Goal: Transaction & Acquisition: Purchase product/service

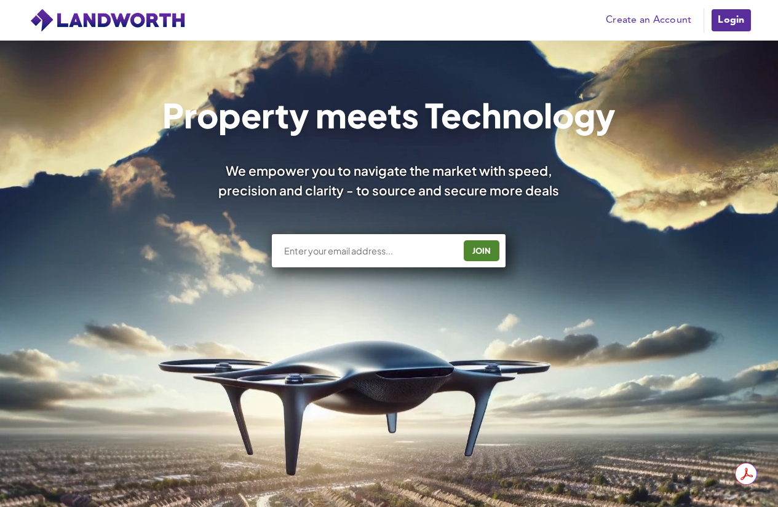
click at [632, 25] on link "Create an Account" at bounding box center [649, 20] width 98 height 18
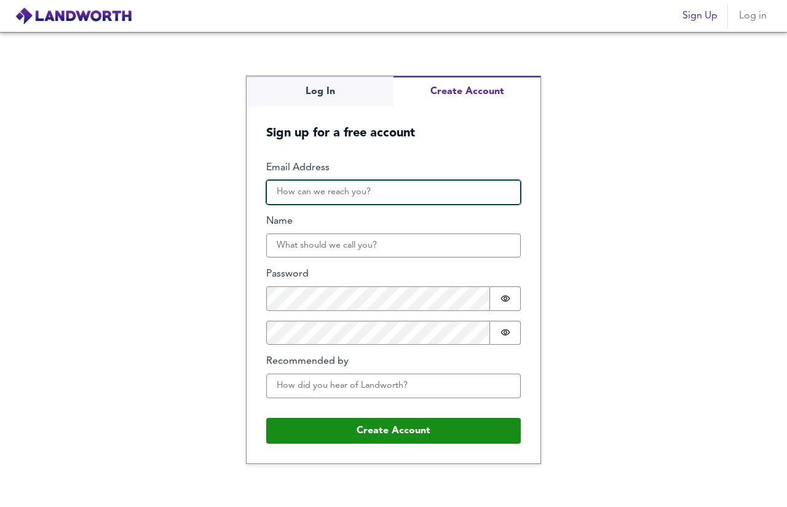
click at [342, 196] on input "Email Address" at bounding box center [393, 192] width 255 height 25
type input "[EMAIL_ADDRESS][DOMAIN_NAME]"
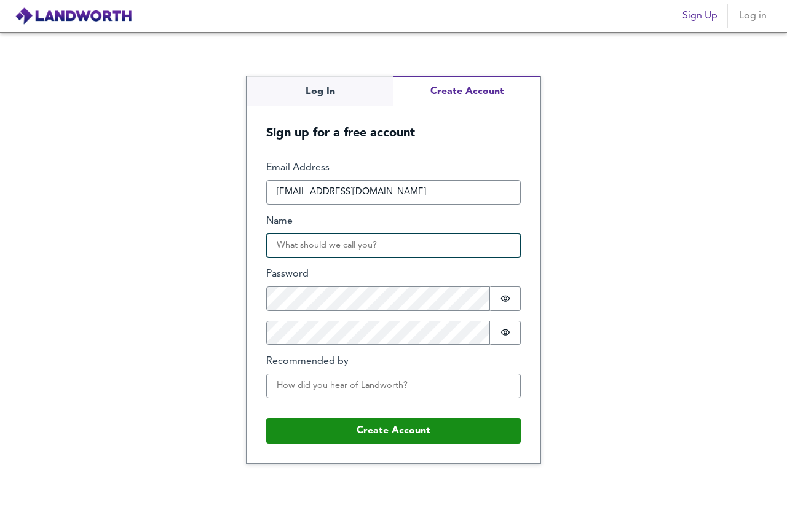
type input "[PERSON_NAME]"
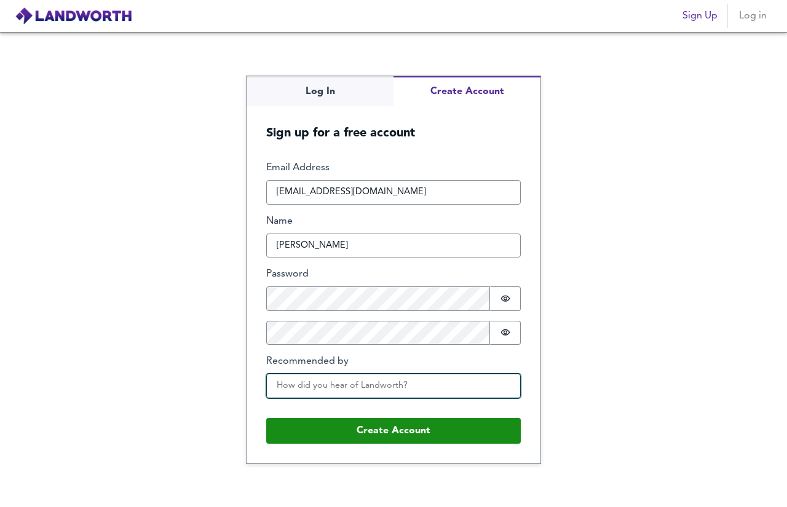
click at [367, 390] on input "Recommended by" at bounding box center [393, 386] width 255 height 25
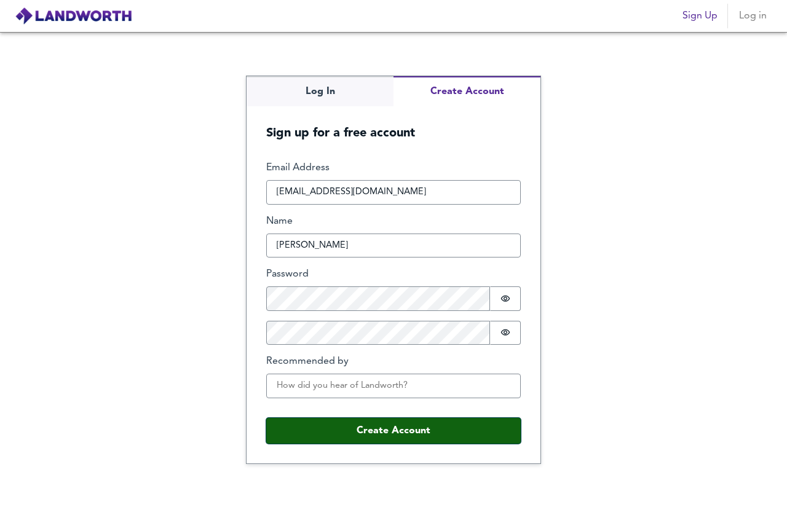
click at [404, 437] on button "Create Account" at bounding box center [393, 431] width 255 height 26
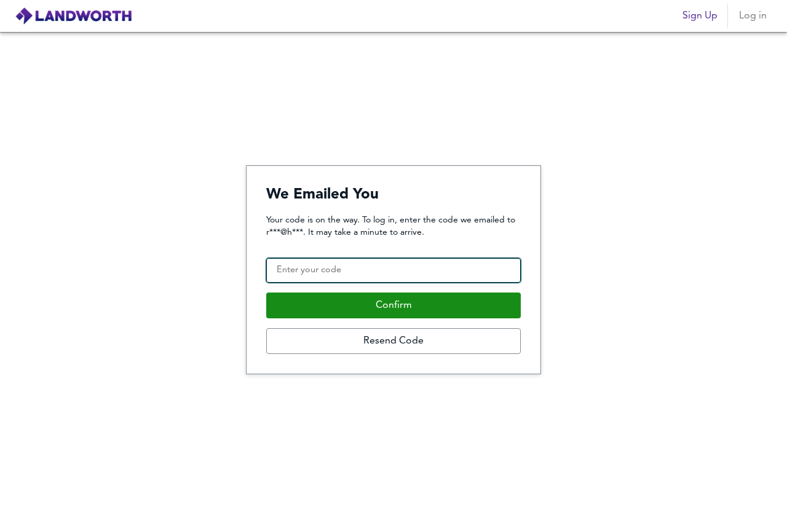
click at [386, 266] on input "Confirmation Code" at bounding box center [393, 270] width 255 height 25
type input "720782"
click at [266, 293] on button "Confirm" at bounding box center [393, 306] width 255 height 26
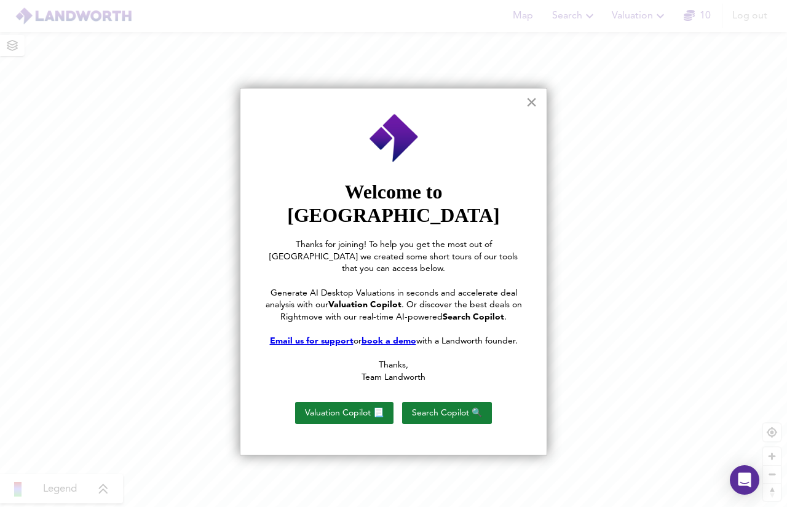
click at [530, 100] on button "×" at bounding box center [532, 102] width 12 height 20
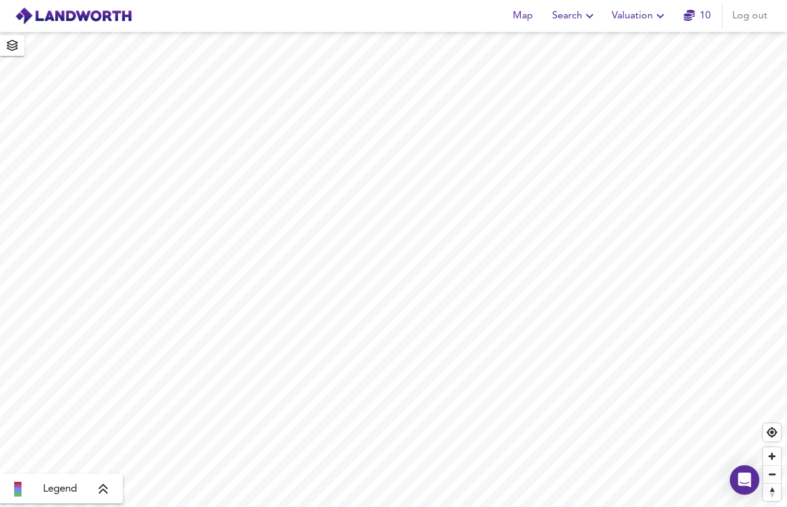
click at [105, 499] on div "Legend" at bounding box center [61, 489] width 123 height 30
click at [106, 486] on icon at bounding box center [103, 490] width 9 height 10
click at [597, 15] on icon "button" at bounding box center [589, 16] width 15 height 15
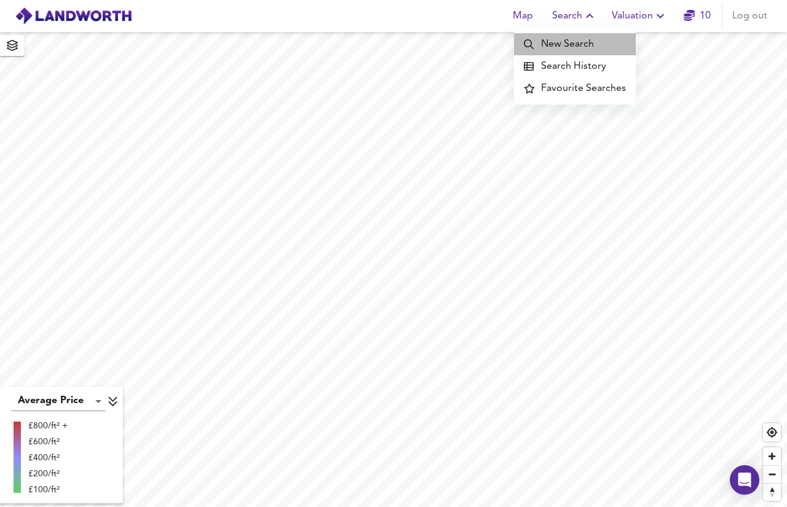
click at [595, 45] on li "New Search" at bounding box center [575, 44] width 122 height 22
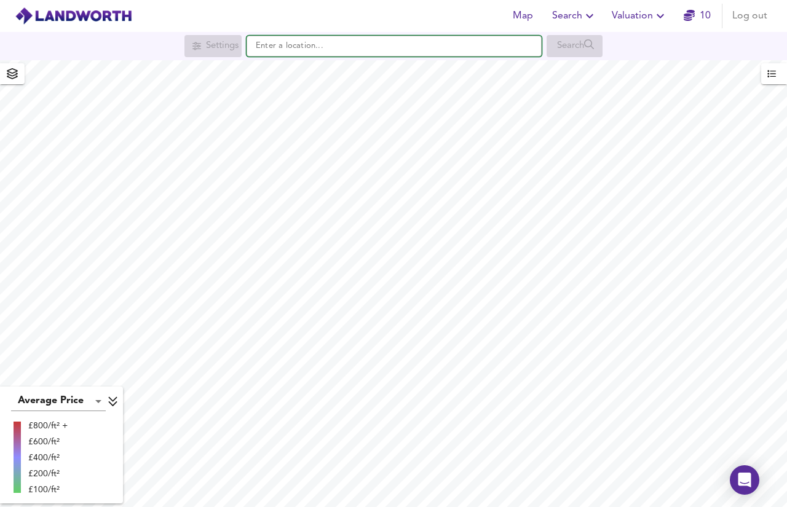
click at [398, 44] on input "text" at bounding box center [394, 46] width 295 height 21
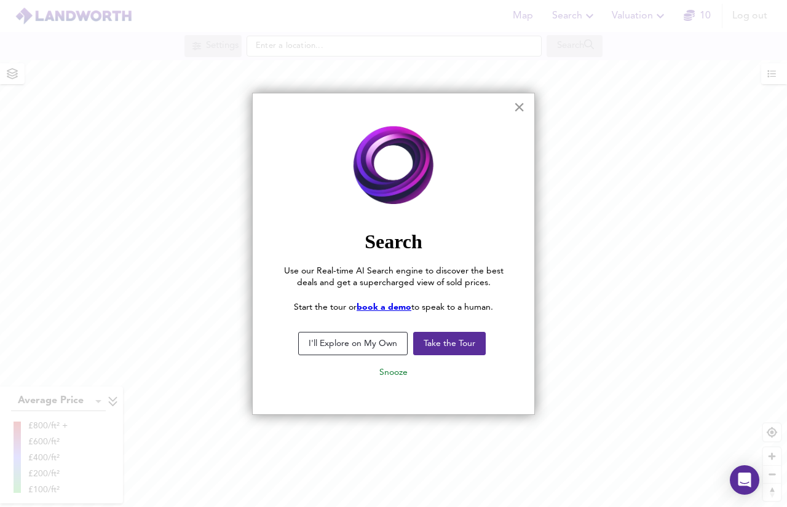
click at [520, 106] on button "×" at bounding box center [519, 107] width 12 height 20
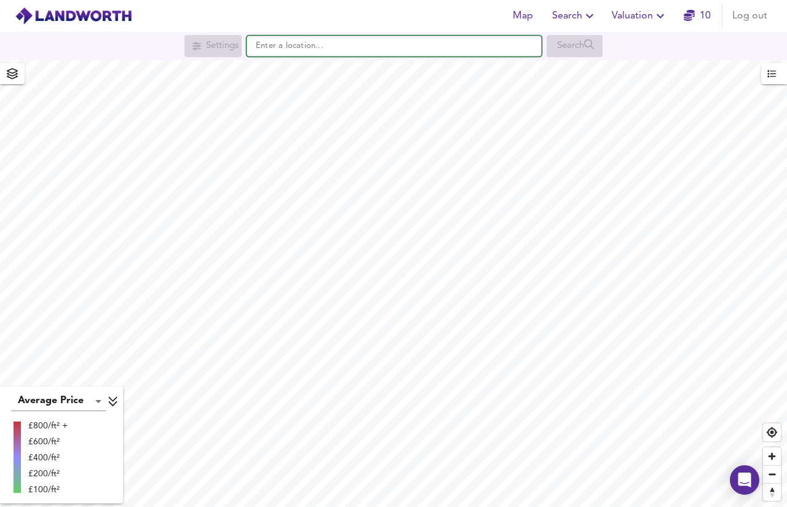
click at [435, 40] on input "text" at bounding box center [394, 46] width 295 height 21
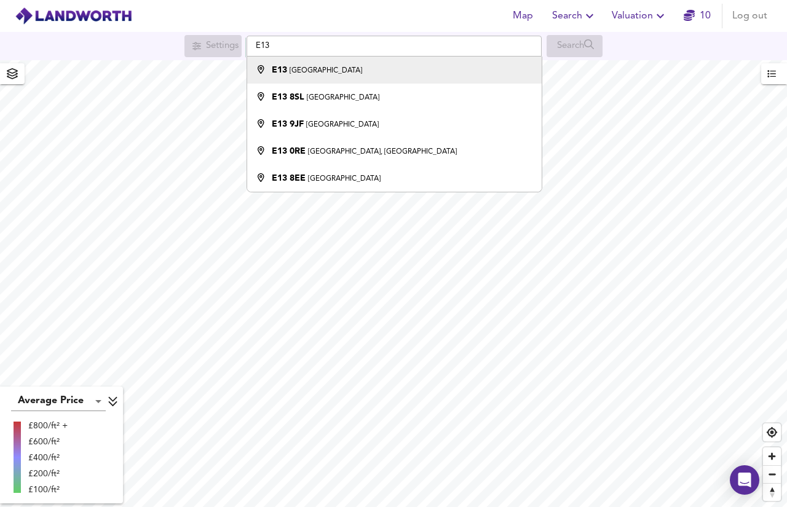
click at [418, 69] on div "E13 London" at bounding box center [391, 70] width 282 height 12
type input "London E13"
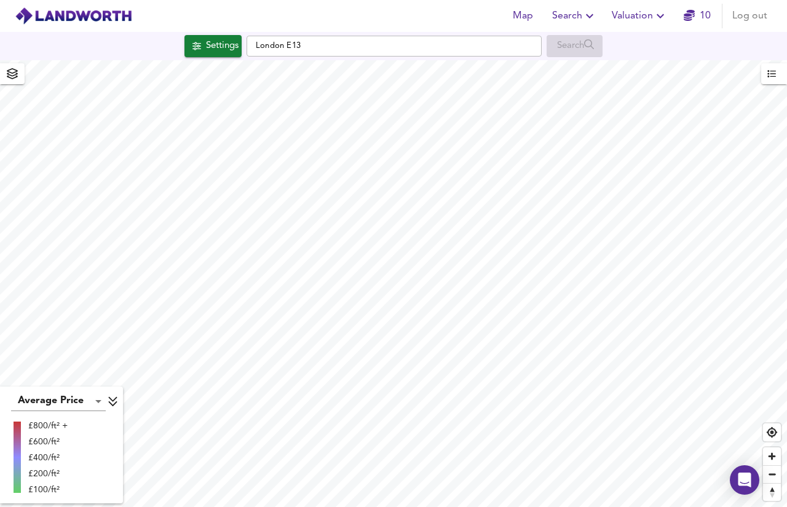
checkbox input "false"
checkbox input "true"
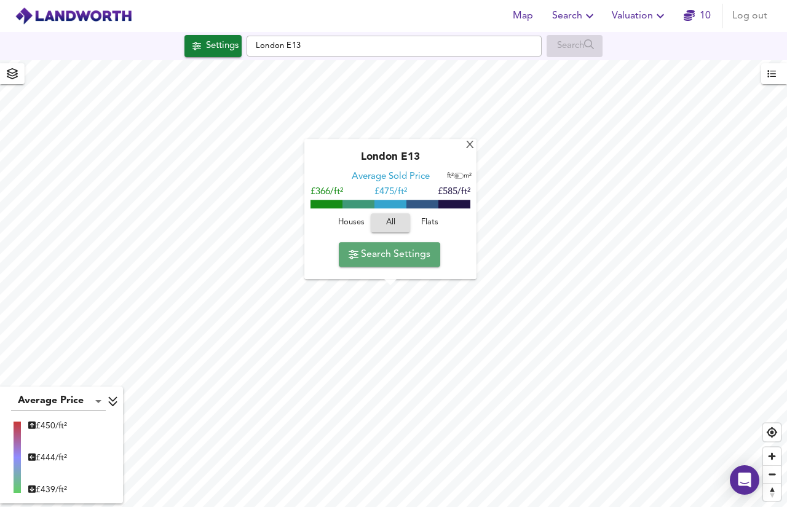
click at [403, 256] on span "Search Settings" at bounding box center [390, 254] width 82 height 17
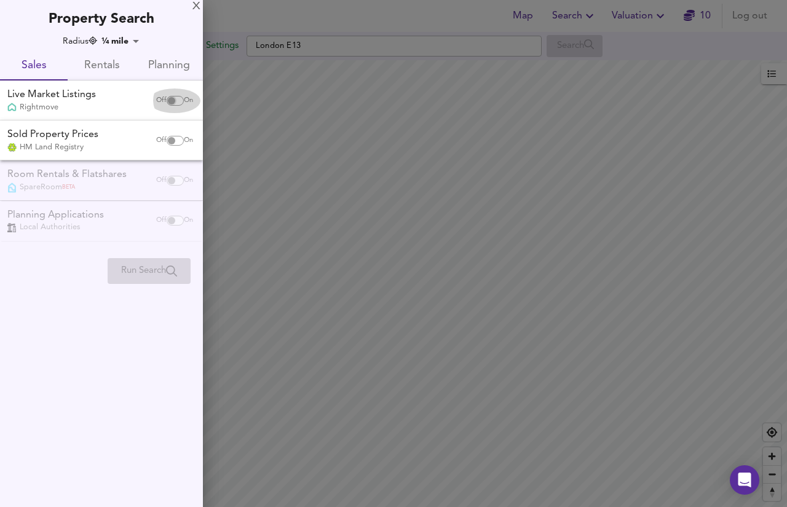
click at [176, 98] on input "checkbox" at bounding box center [172, 101] width 30 height 10
checkbox input "true"
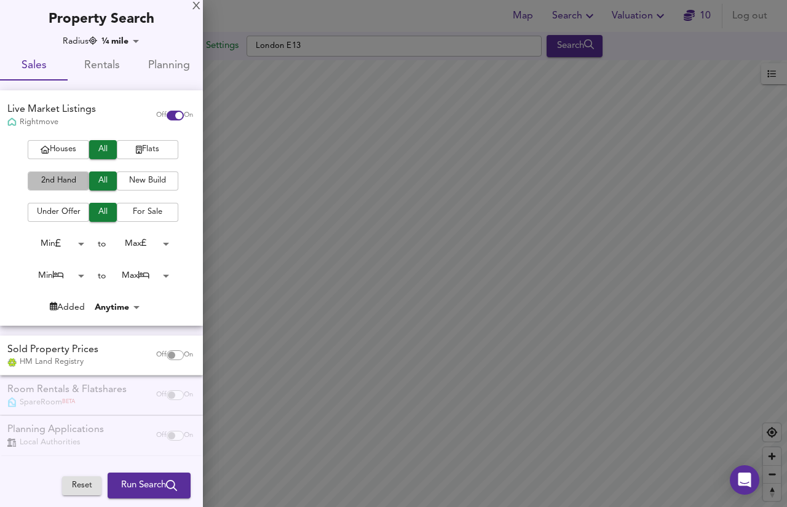
click at [64, 185] on span "2nd Hand" at bounding box center [58, 181] width 49 height 14
click at [129, 212] on span "For Sale" at bounding box center [147, 212] width 49 height 14
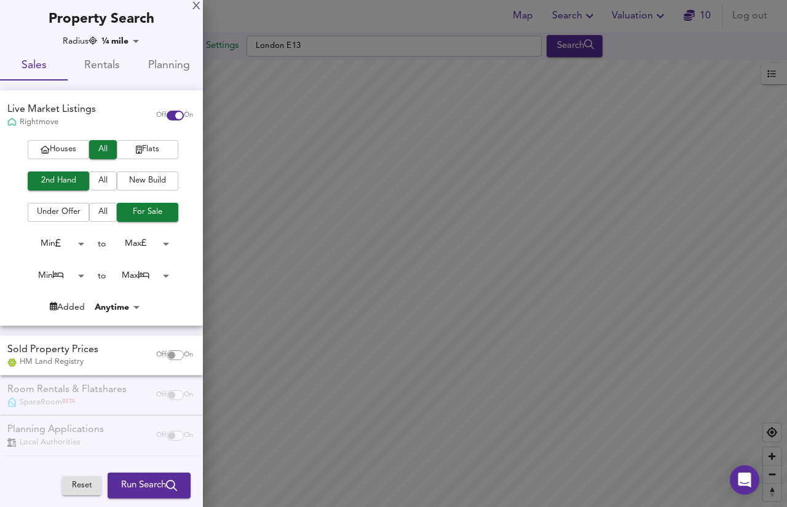
click at [156, 245] on body "Map Search Valuation 10 Log out Settings London E13 Search Average Price landwo…" at bounding box center [393, 253] width 787 height 507
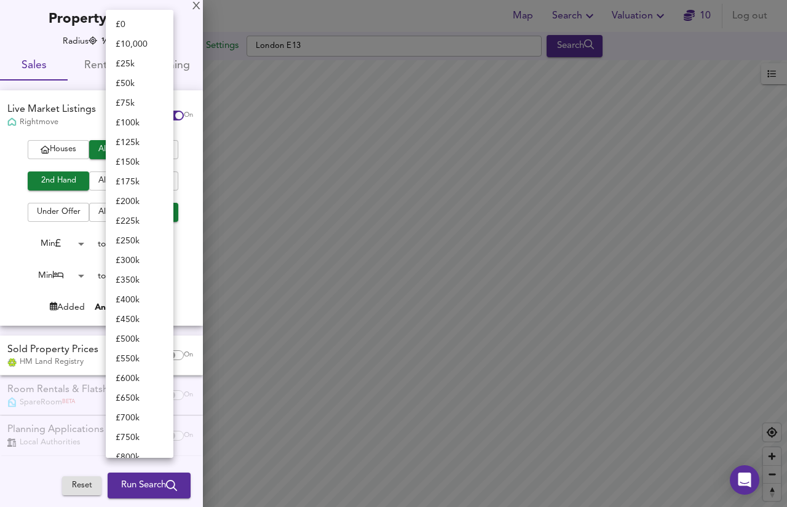
scroll to position [408, 0]
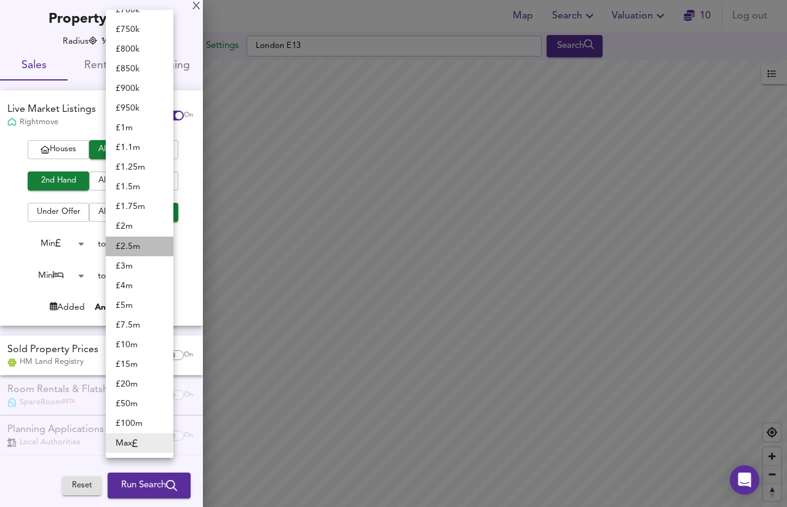
click at [156, 245] on li "£ 2.5m" at bounding box center [140, 247] width 68 height 20
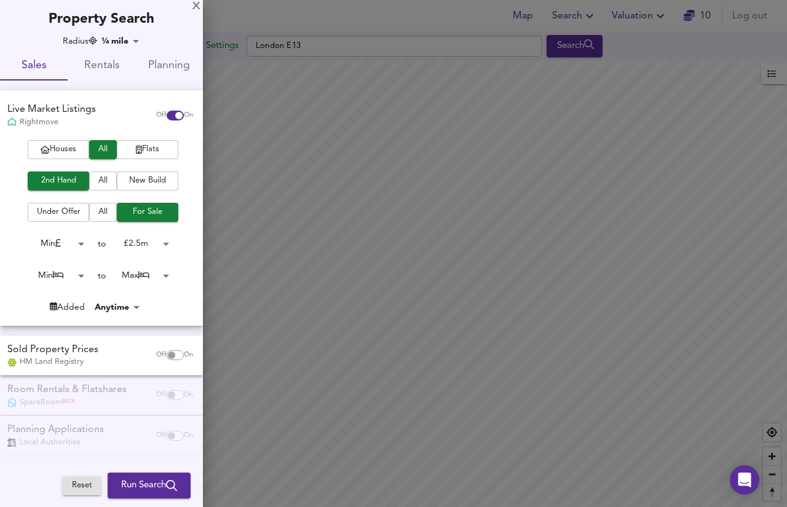
click at [157, 234] on body "Map Search Valuation 10 Log out Settings London E13 Search Average Price landwo…" at bounding box center [393, 253] width 787 height 507
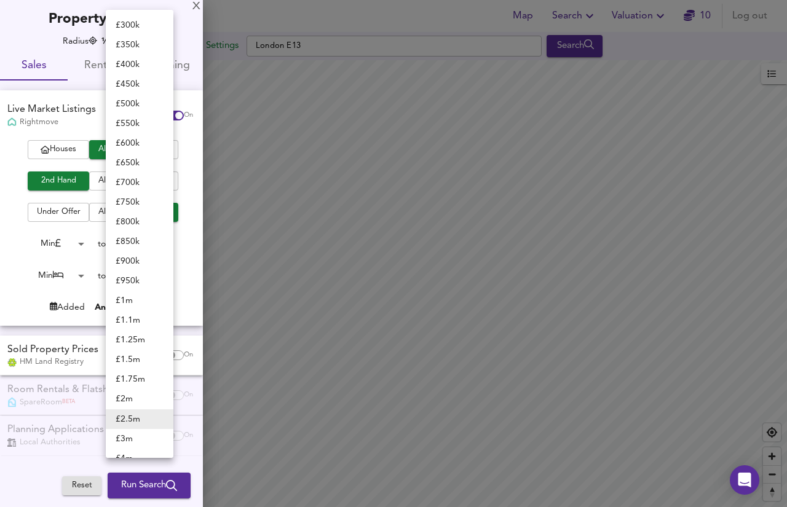
scroll to position [234, 0]
click at [147, 103] on li "£ 500k" at bounding box center [140, 105] width 68 height 20
type input "500000"
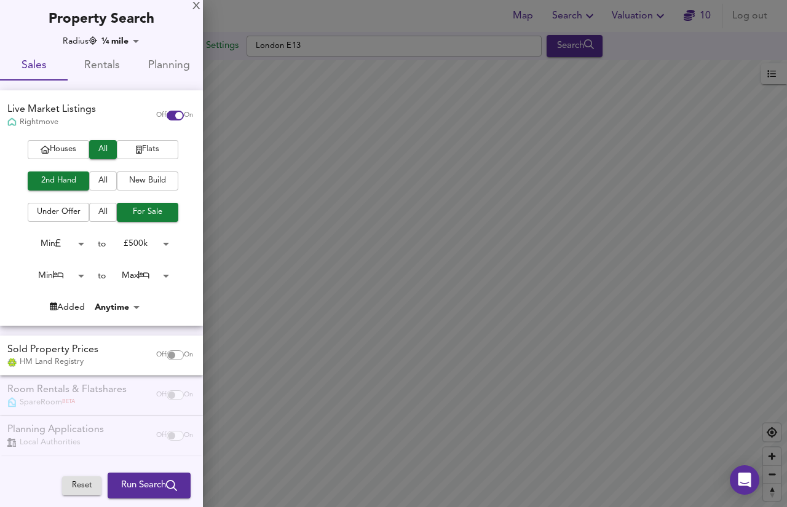
click at [176, 286] on div "Houses All Flats 2nd Hand All New Build Under Offer All For Sale Min 0 to £ 500…" at bounding box center [101, 232] width 203 height 185
click at [69, 277] on body "Map Search Valuation 10 Log out Settings London E13 Search Average Price landwo…" at bounding box center [393, 253] width 787 height 507
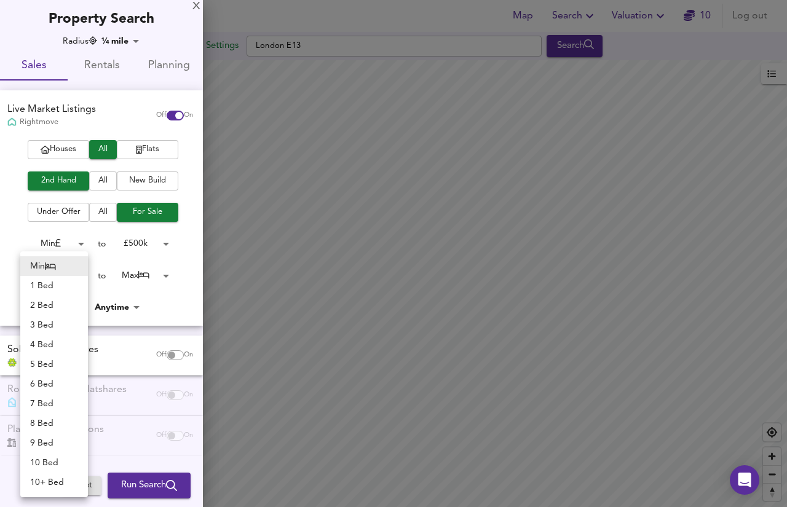
click at [183, 298] on div at bounding box center [393, 253] width 787 height 507
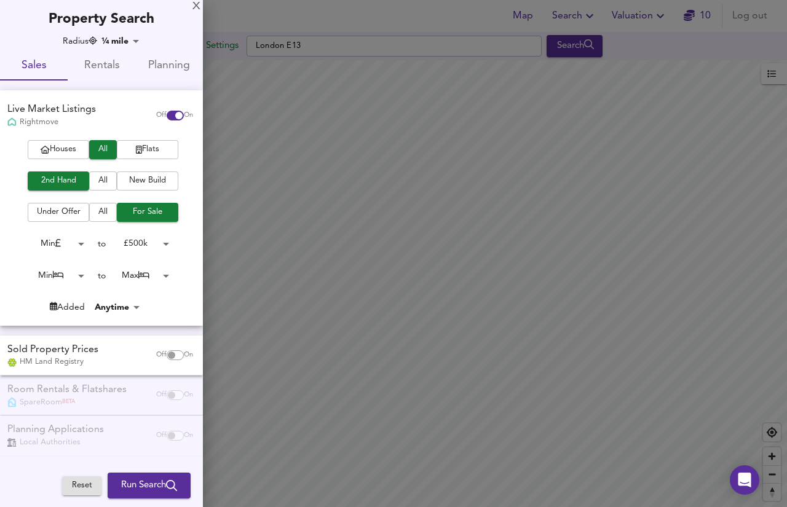
click at [129, 487] on span "Run Search" at bounding box center [149, 486] width 56 height 16
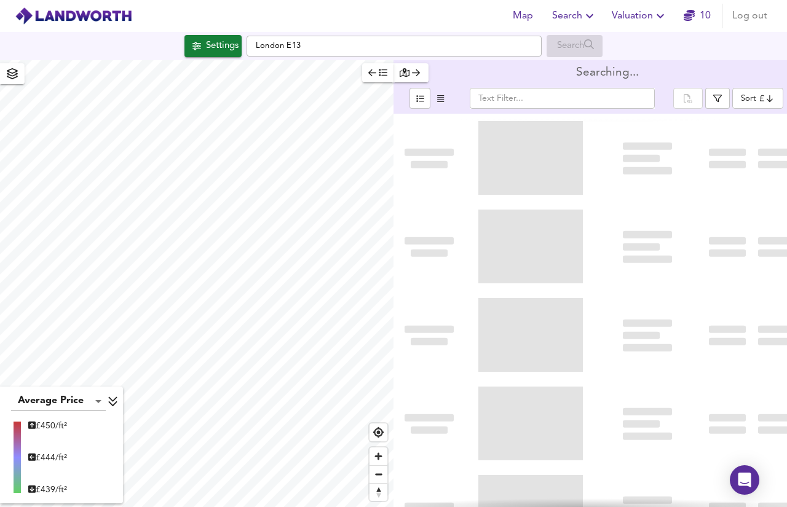
type input "bestdeal"
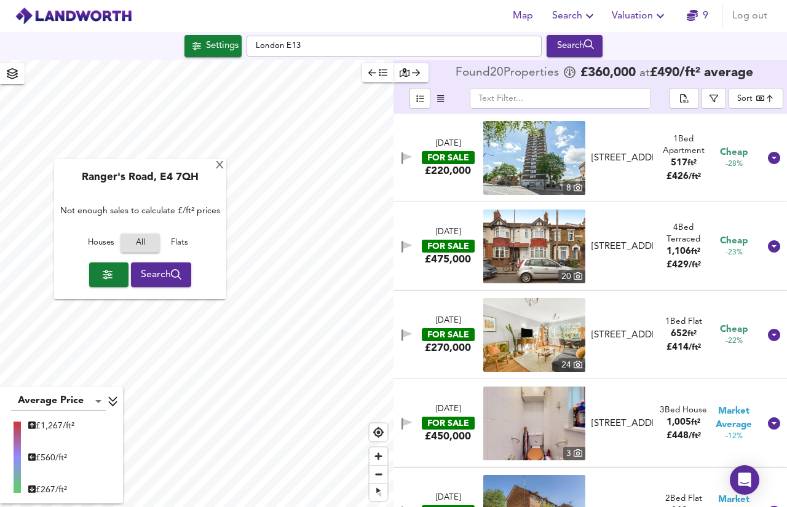
type input "11500"
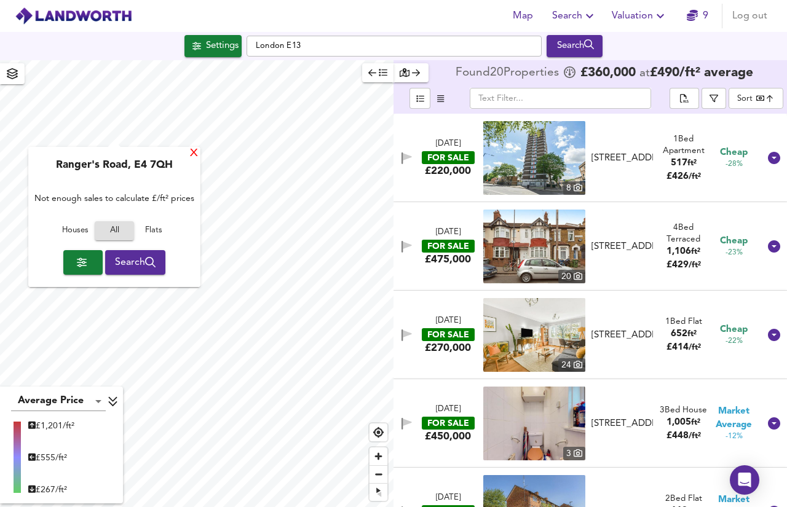
click at [197, 154] on div "X" at bounding box center [194, 154] width 10 height 12
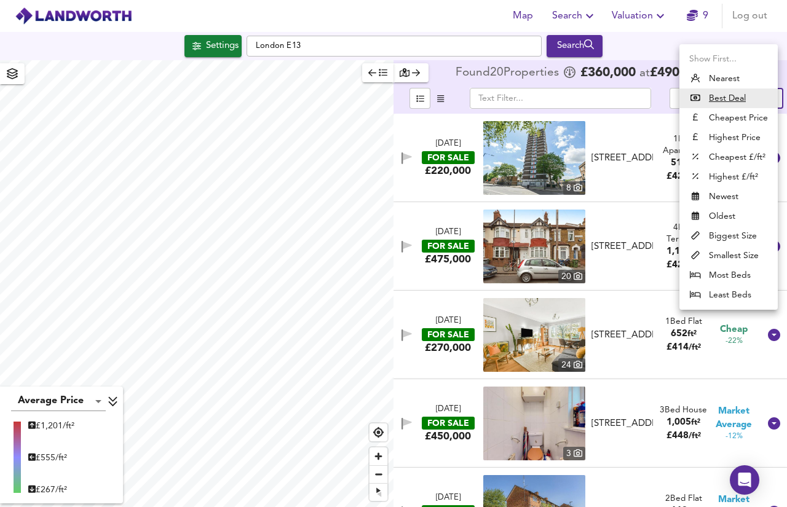
click at [750, 105] on body "Map Search Valuation 9 Log out Settings London E13 Search Average Price landwor…" at bounding box center [393, 253] width 787 height 507
click at [750, 105] on li "Best Deal" at bounding box center [728, 99] width 98 height 20
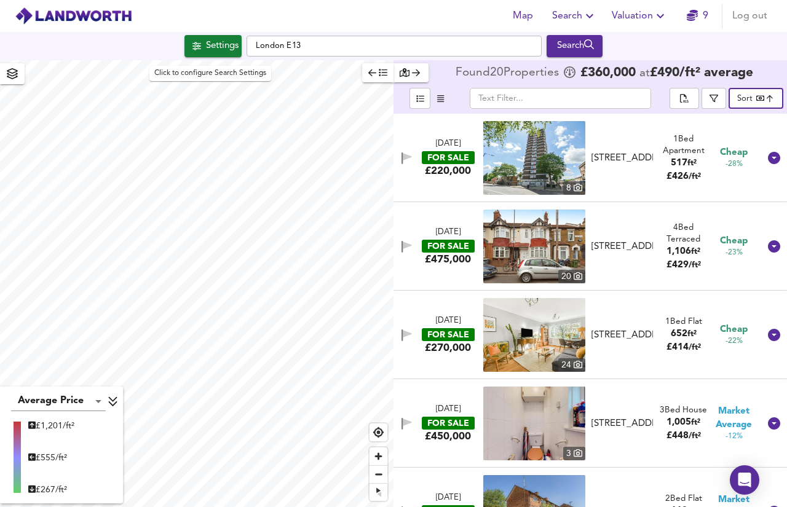
click at [213, 48] on div "Settings" at bounding box center [222, 46] width 33 height 16
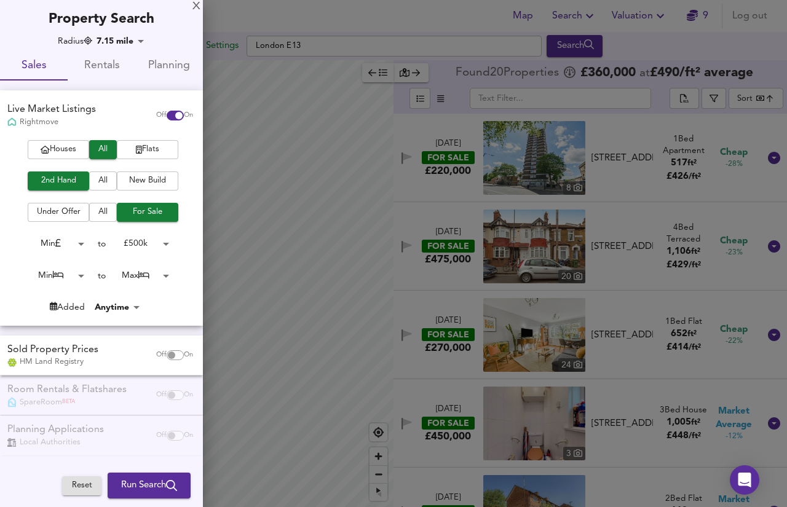
click at [63, 162] on div "Houses All Flats 2nd Hand All New Build Under Offer All For Sale Min 0 to £ 500…" at bounding box center [101, 232] width 203 height 185
click at [78, 149] on span "Houses" at bounding box center [58, 150] width 49 height 14
click at [200, 6] on div "X" at bounding box center [196, 6] width 8 height 9
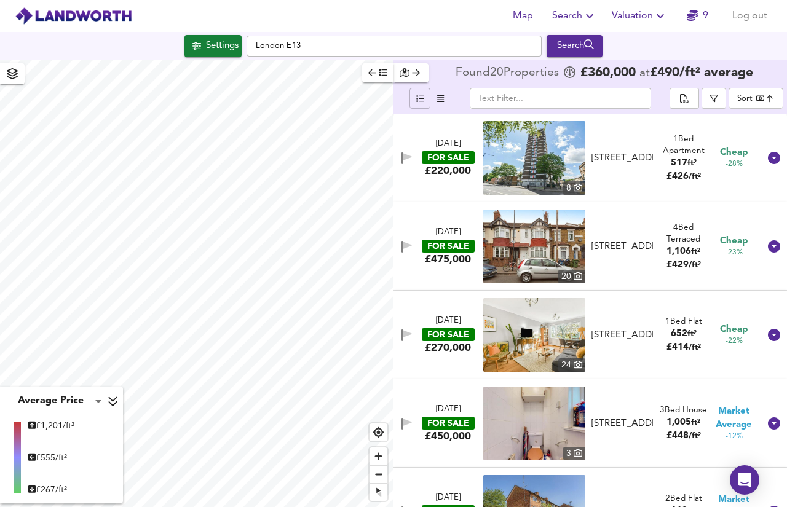
click at [423, 99] on icon "button" at bounding box center [420, 99] width 8 height 8
click at [440, 96] on icon "button" at bounding box center [440, 99] width 7 height 8
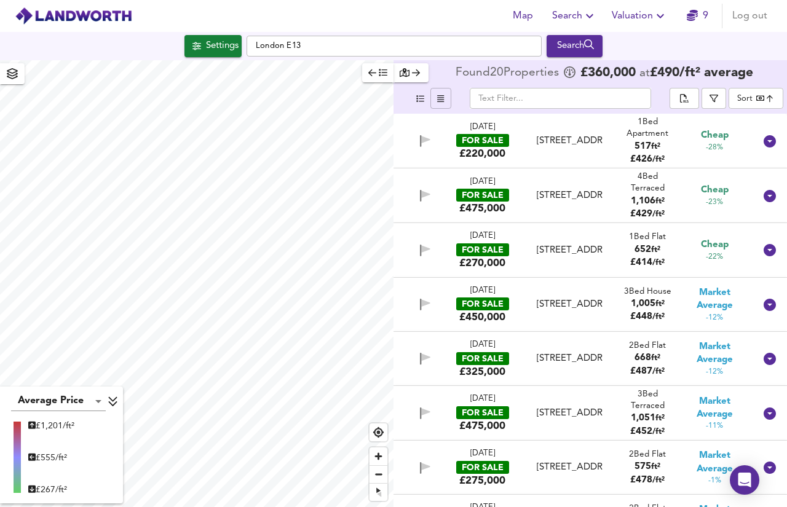
click at [414, 97] on span "button" at bounding box center [420, 99] width 15 height 14
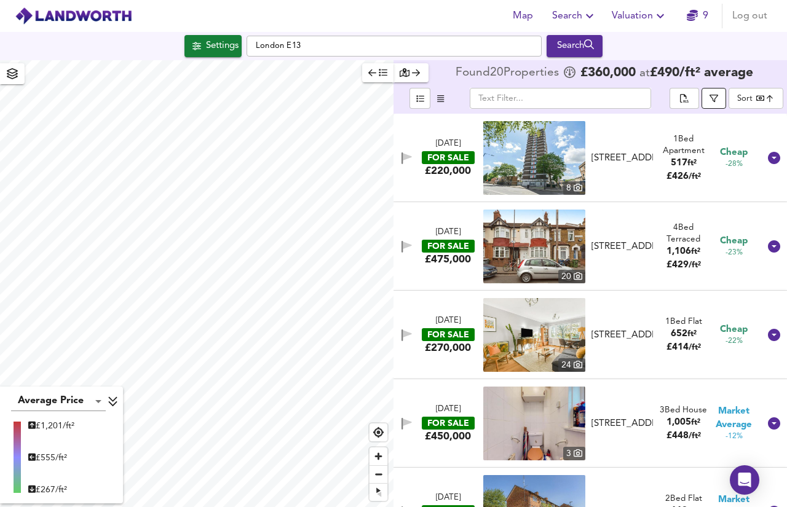
click at [719, 103] on button "button" at bounding box center [714, 98] width 25 height 21
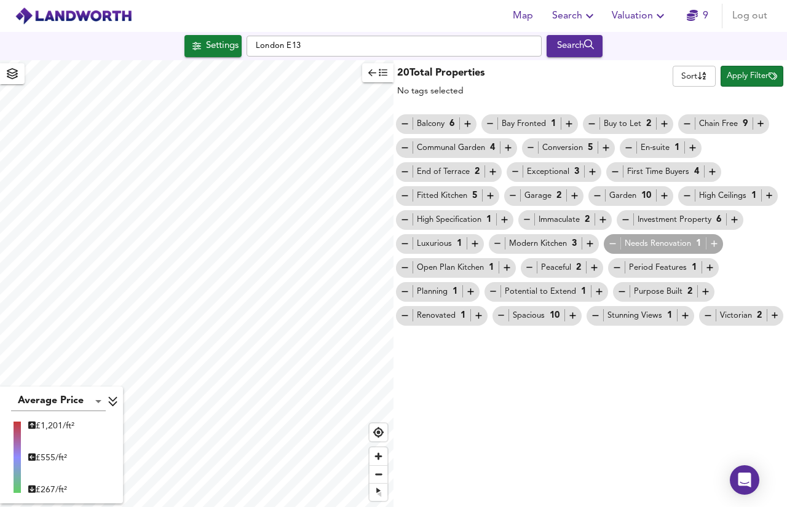
click at [372, 71] on icon "button" at bounding box center [372, 72] width 8 height 9
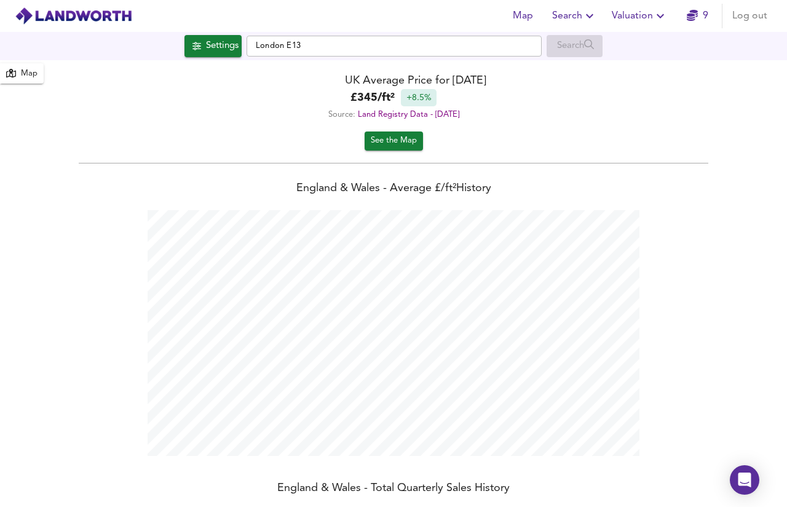
scroll to position [507, 787]
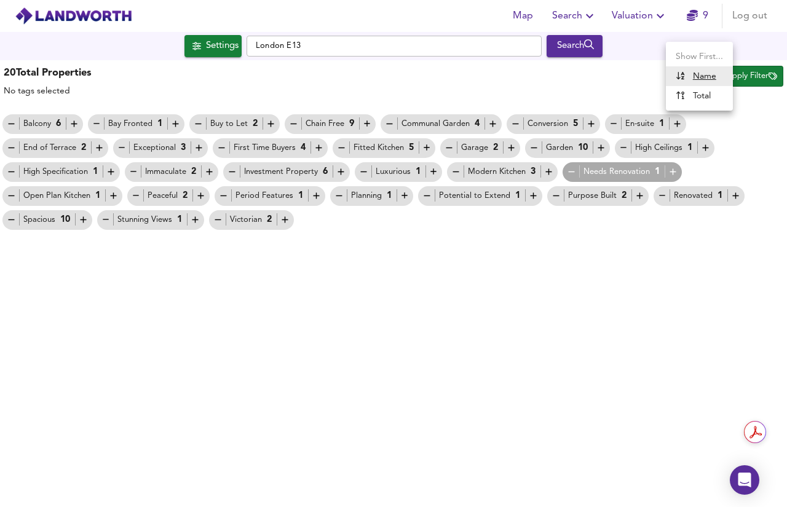
click at [689, 74] on body "Map Search Valuation 9 Log out Settings London E13 Search 20 Results Average Pr…" at bounding box center [393, 253] width 787 height 507
click at [52, 65] on div at bounding box center [393, 253] width 787 height 507
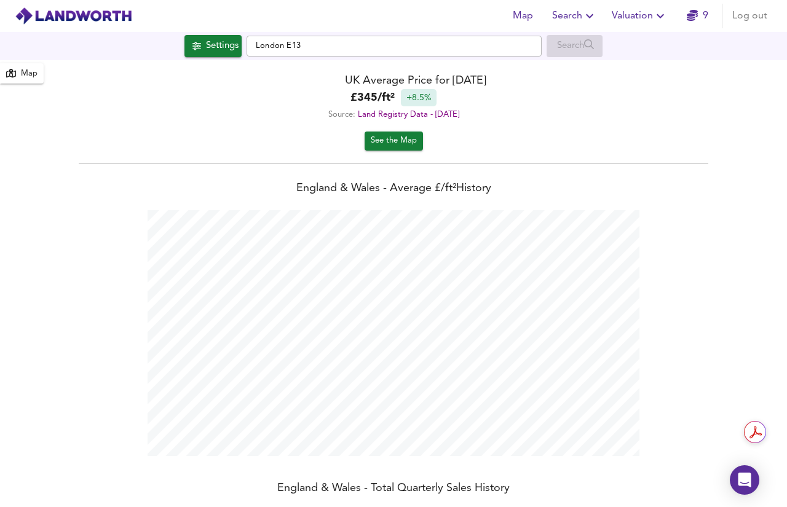
scroll to position [507, 787]
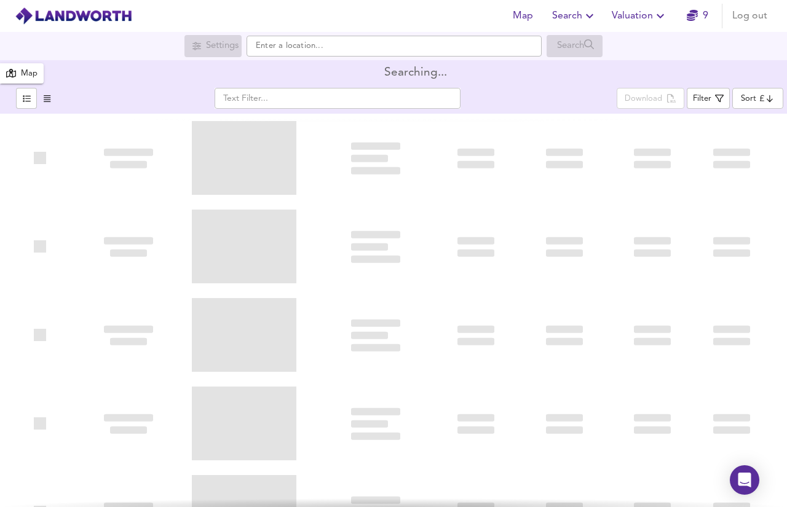
type input "bestdeal"
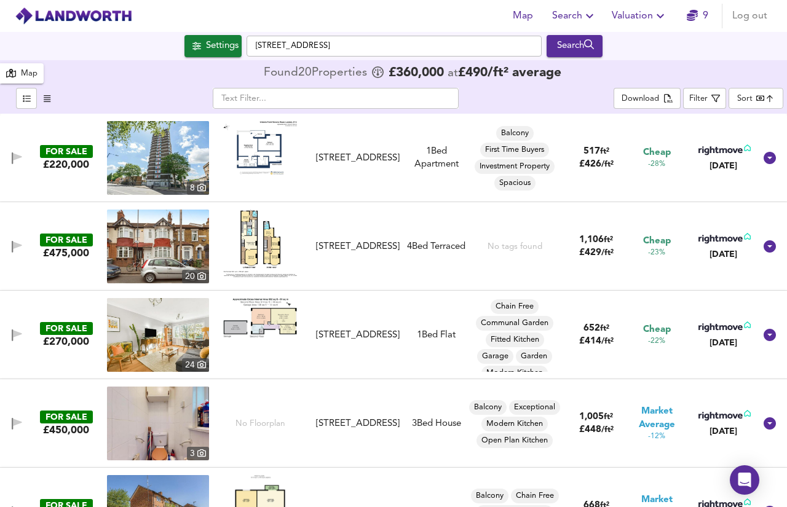
click at [748, 98] on body "Map Search Valuation 9 Log out Settings [GEOGRAPHIC_DATA] Search 20 Results Ave…" at bounding box center [393, 253] width 787 height 507
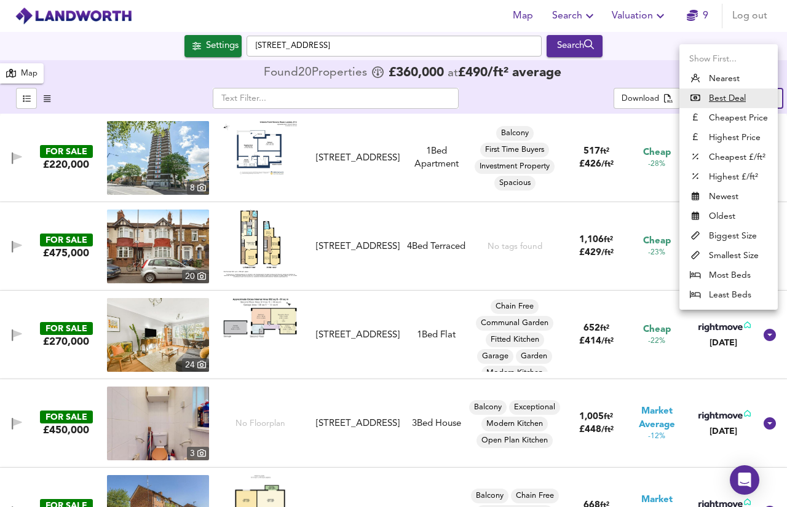
click at [748, 98] on li "Best Deal" at bounding box center [728, 99] width 98 height 20
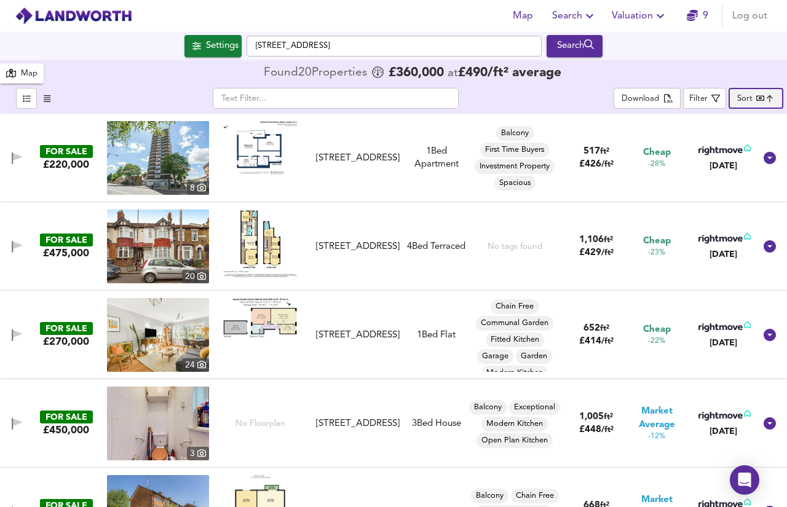
checkbox input "false"
checkbox input "true"
click at [714, 100] on icon "button" at bounding box center [715, 98] width 9 height 9
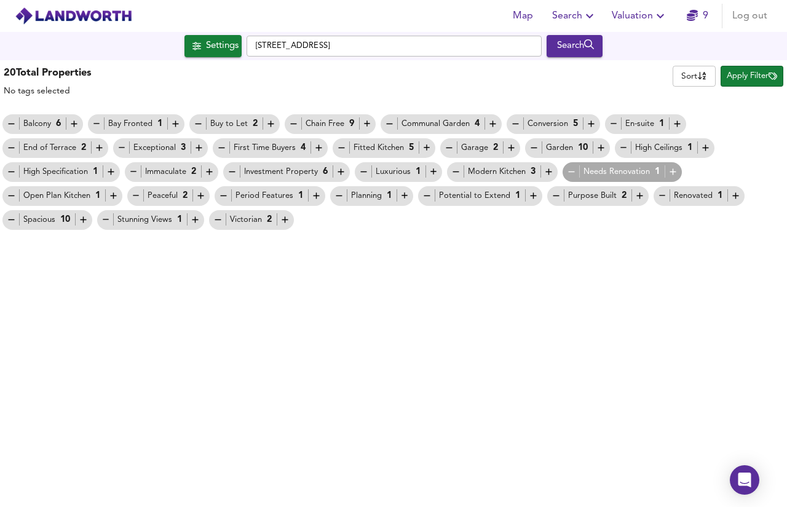
click at [743, 76] on span "Apply Filter" at bounding box center [752, 76] width 50 height 14
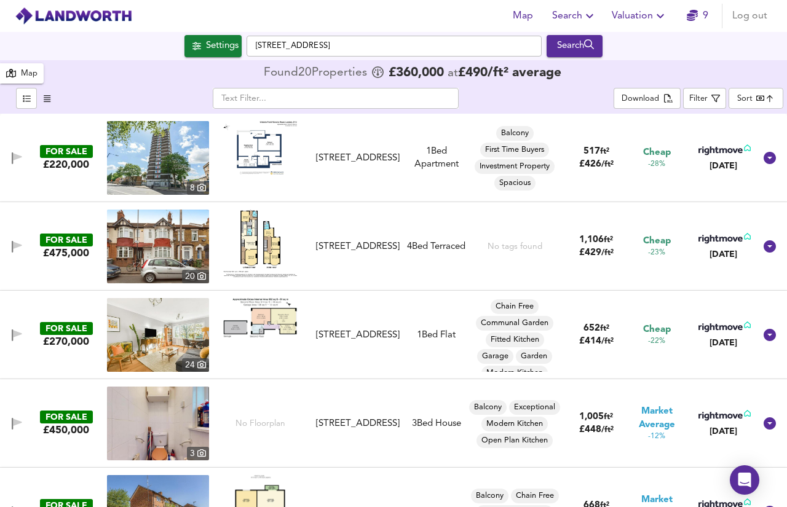
scroll to position [7, 0]
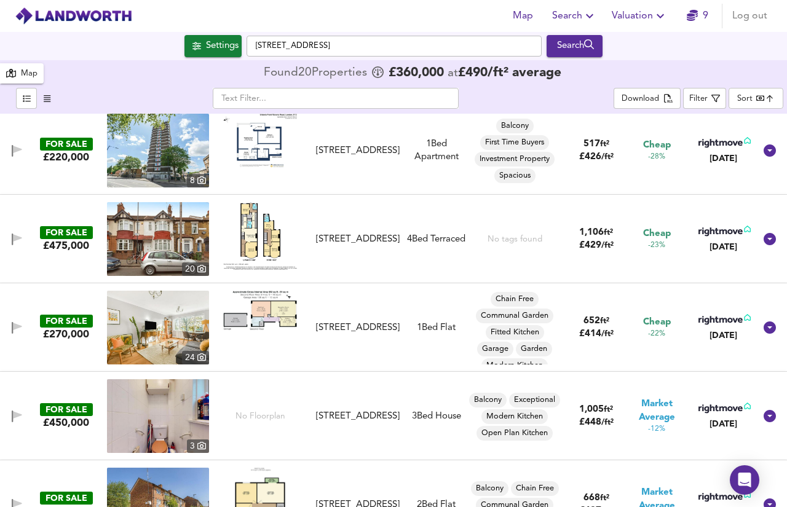
click at [46, 236] on div "FOR SALE" at bounding box center [66, 232] width 53 height 13
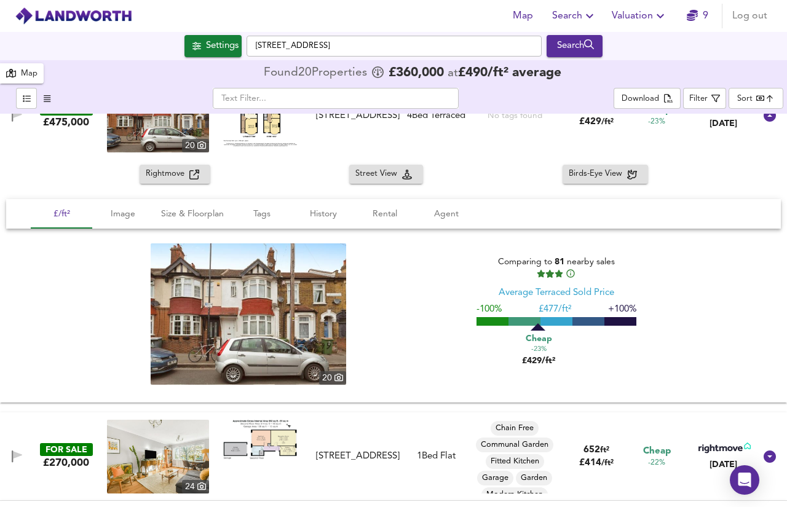
scroll to position [147, 0]
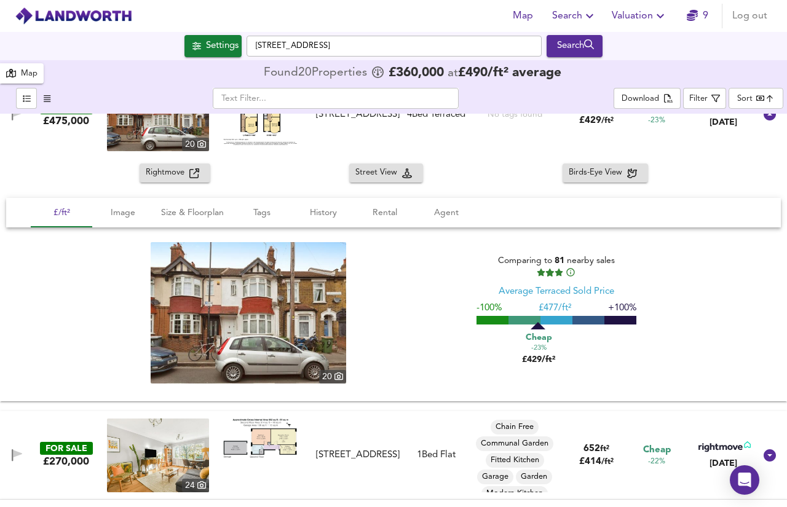
click at [322, 336] on img at bounding box center [249, 312] width 196 height 141
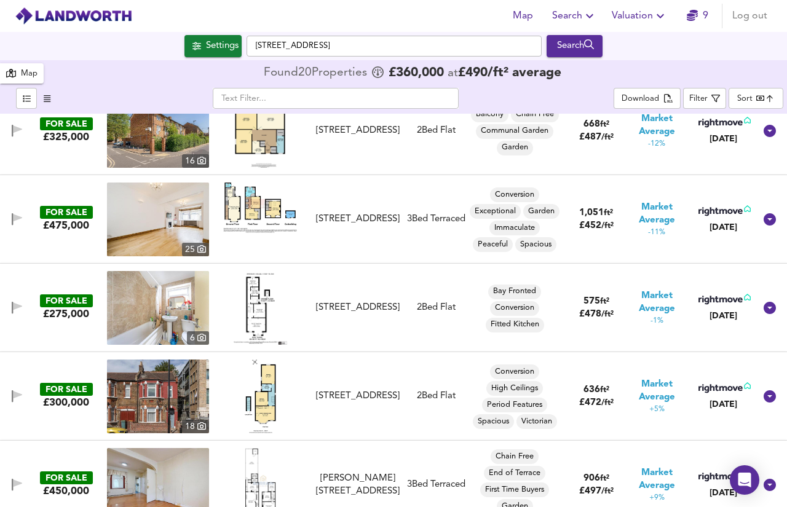
scroll to position [649, 0]
click at [370, 212] on div "[STREET_ADDRESS]" at bounding box center [358, 218] width 84 height 13
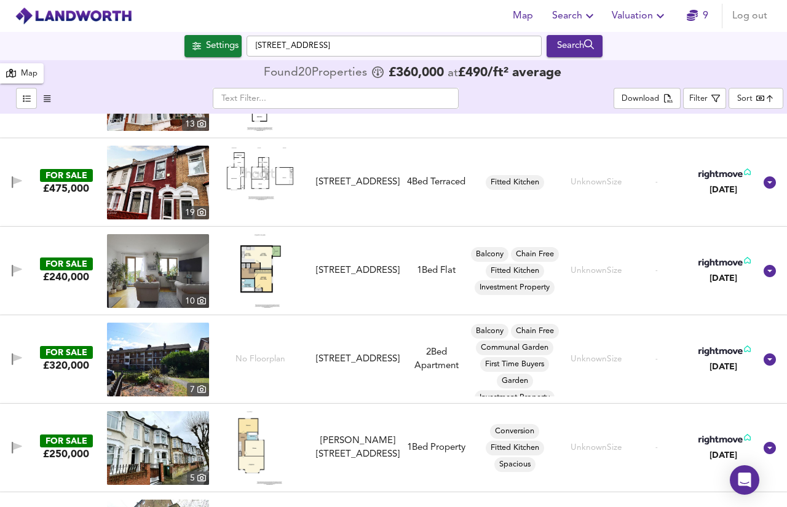
scroll to position [1912, 0]
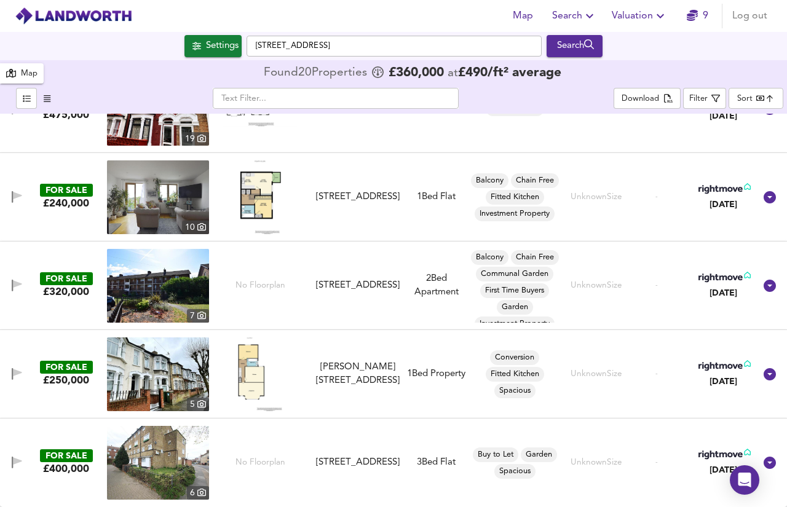
click at [305, 360] on div at bounding box center [260, 375] width 102 height 74
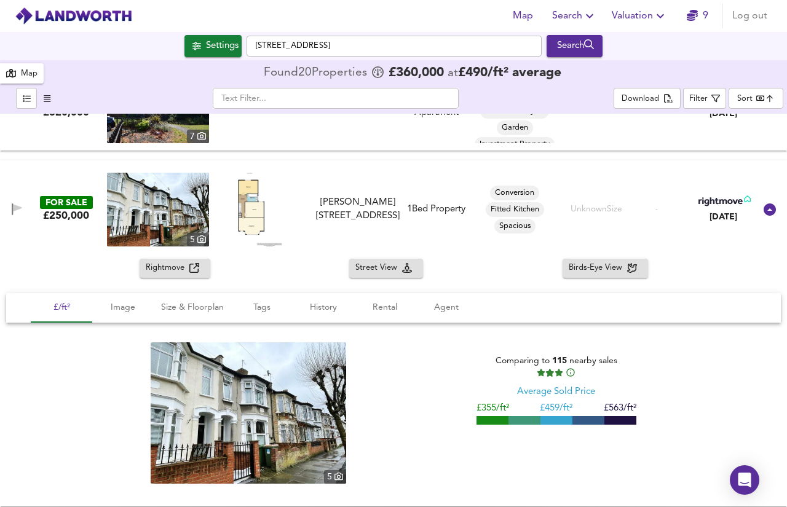
scroll to position [2097, 0]
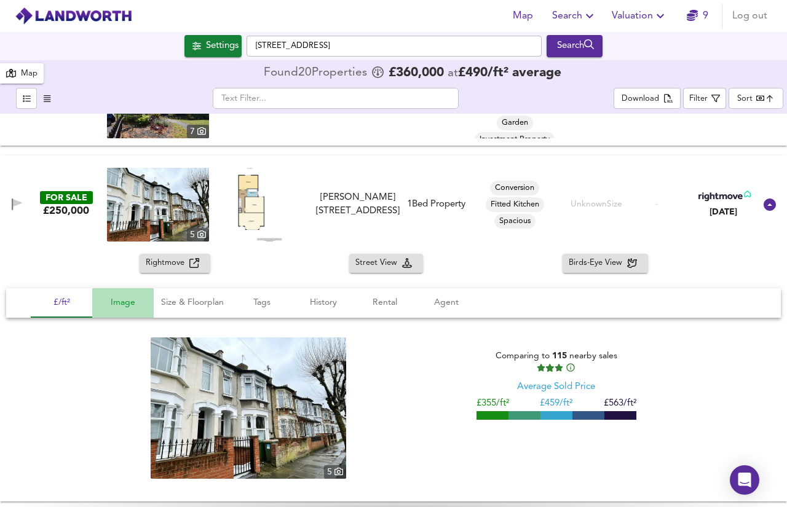
click at [138, 304] on span "Image" at bounding box center [123, 302] width 47 height 15
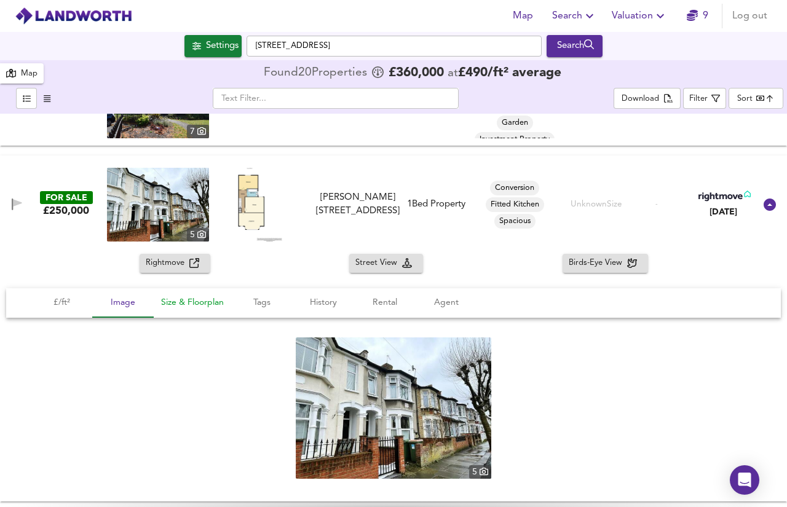
click at [186, 304] on span "Size & Floorplan" at bounding box center [192, 302] width 63 height 15
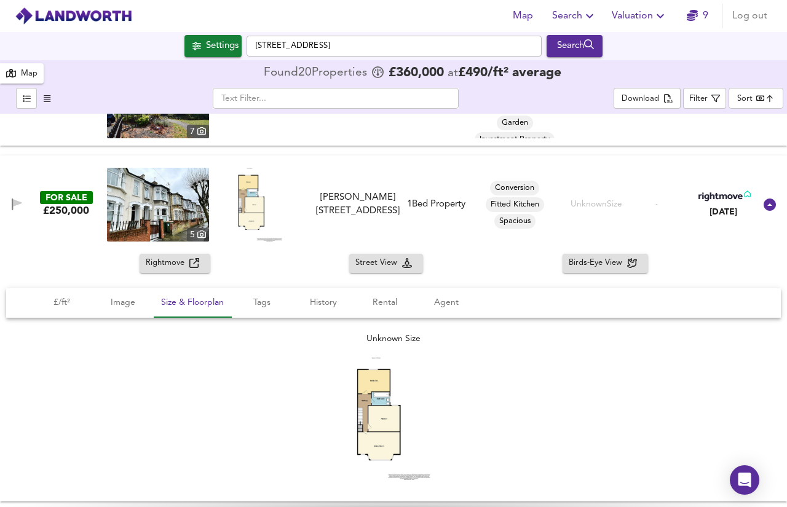
click at [357, 413] on img at bounding box center [394, 418] width 74 height 123
click at [276, 305] on span "Tags" at bounding box center [262, 302] width 47 height 15
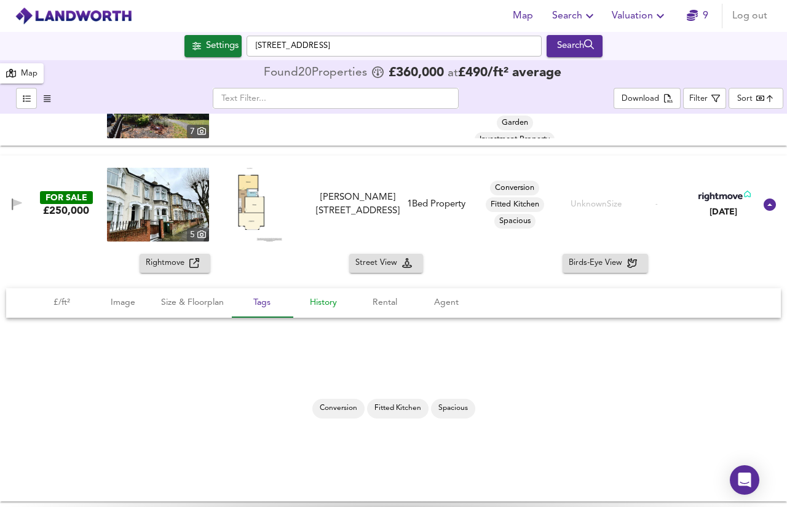
click at [338, 303] on span "History" at bounding box center [323, 302] width 47 height 15
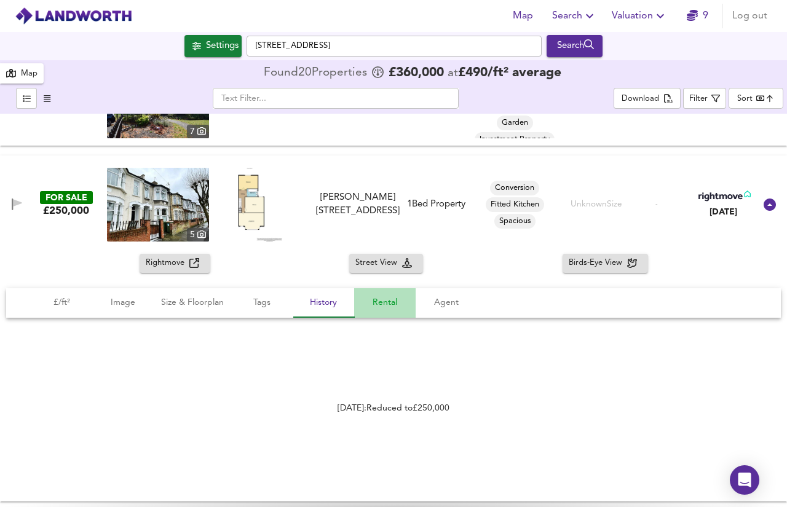
click at [380, 305] on span "Rental" at bounding box center [385, 302] width 47 height 15
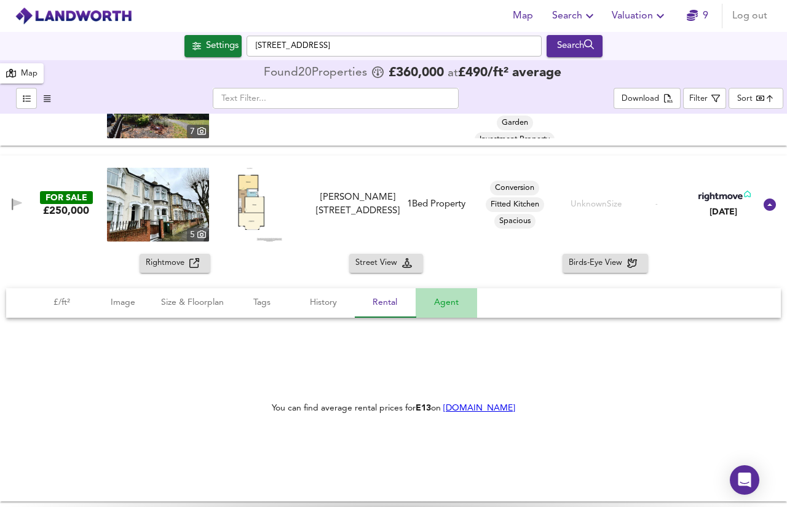
click at [457, 306] on span "Agent" at bounding box center [446, 302] width 47 height 15
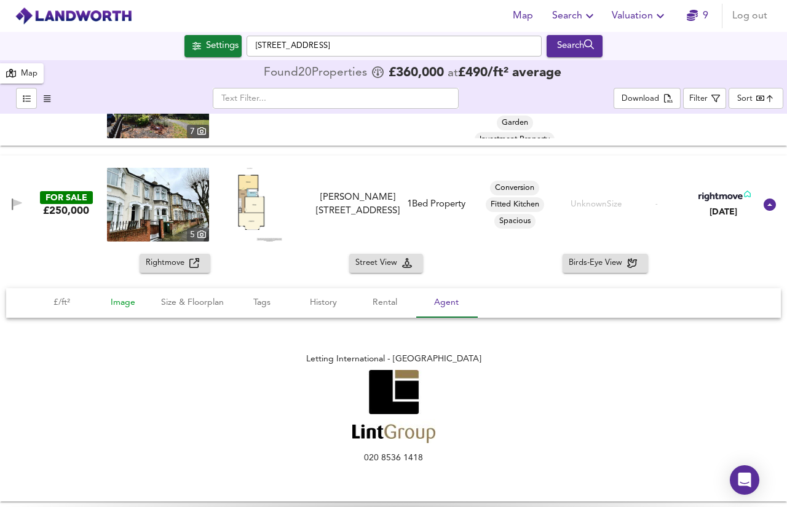
click at [105, 297] on span "Image" at bounding box center [123, 302] width 47 height 15
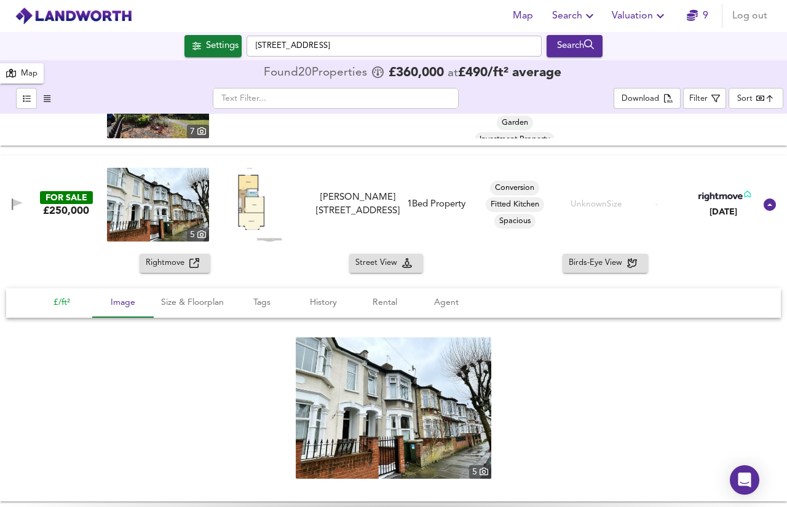
click at [57, 297] on span "£/ft²" at bounding box center [61, 302] width 47 height 15
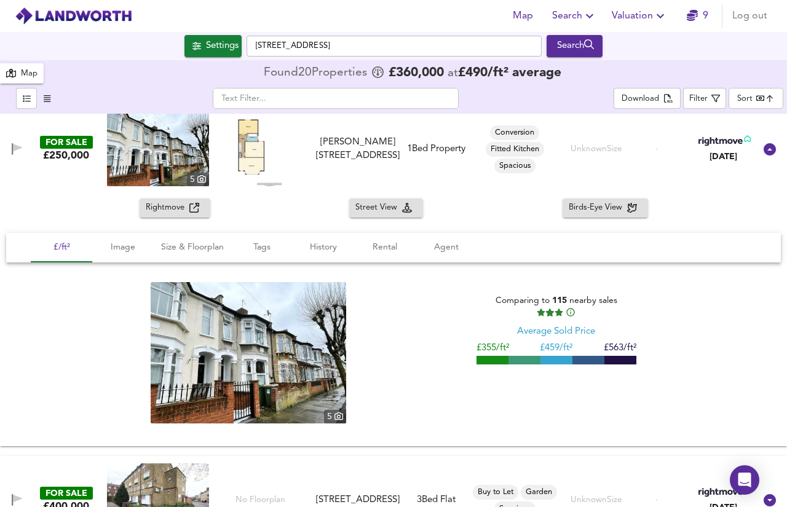
scroll to position [2190, 0]
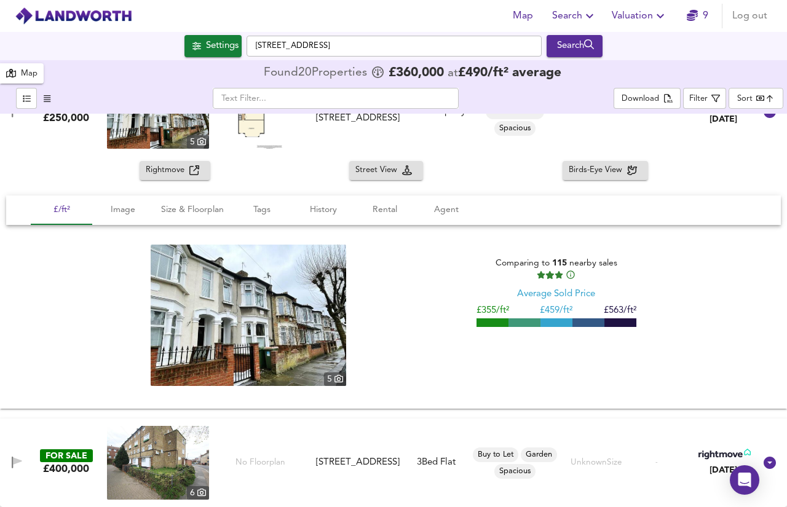
click at [169, 455] on img at bounding box center [158, 463] width 102 height 74
click at [398, 456] on div "[STREET_ADDRESS]" at bounding box center [357, 462] width 93 height 13
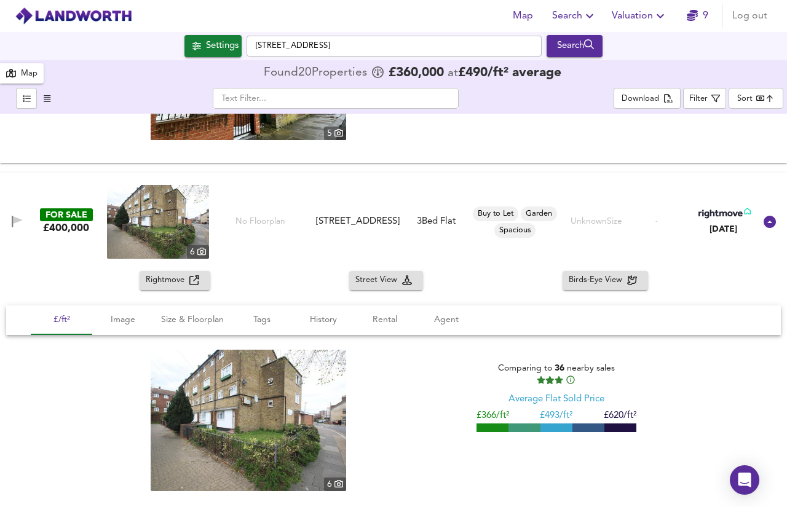
scroll to position [2437, 0]
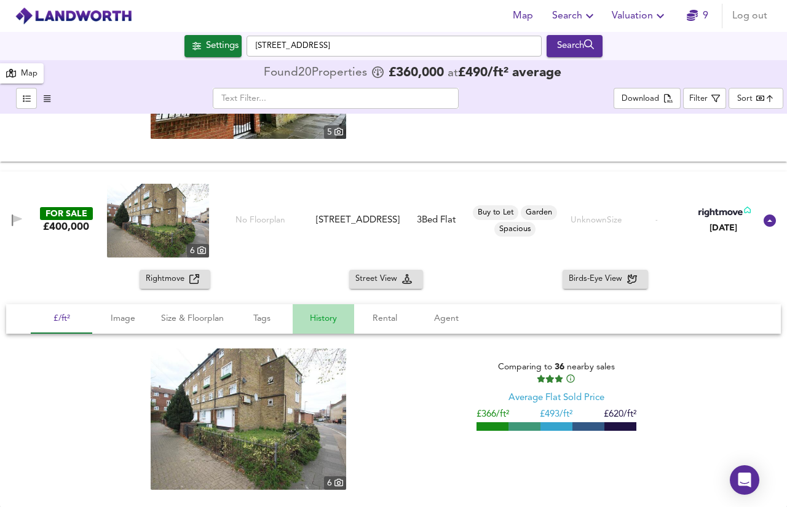
click at [336, 328] on button "History" at bounding box center [323, 319] width 61 height 30
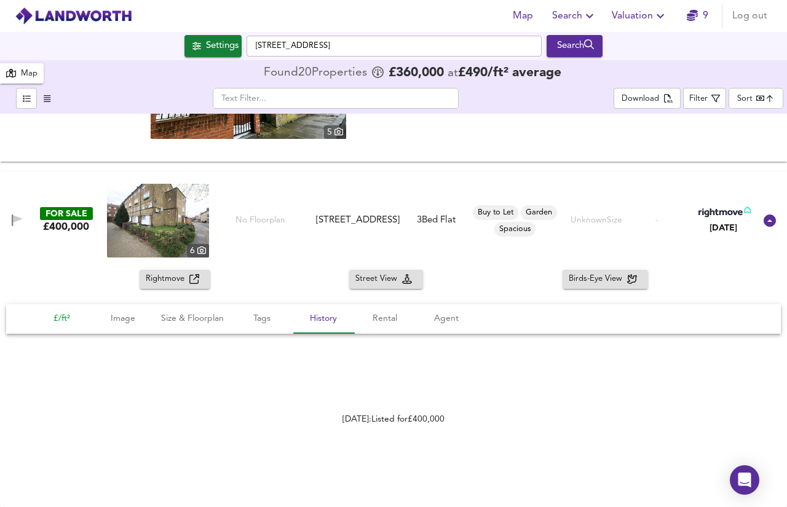
click at [57, 317] on span "£/ft²" at bounding box center [61, 318] width 47 height 15
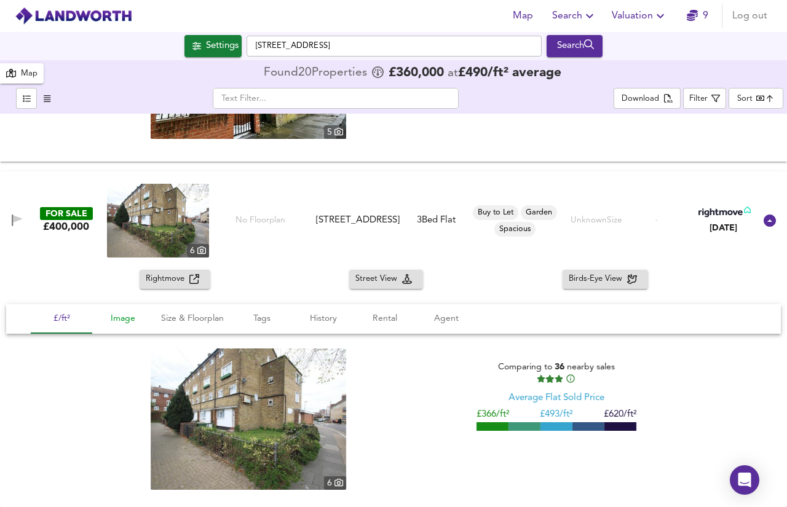
click at [124, 325] on span "Image" at bounding box center [123, 318] width 47 height 15
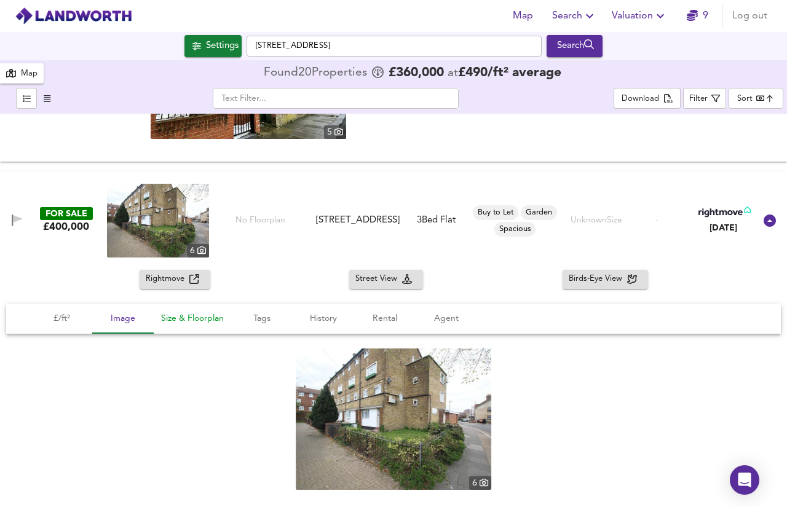
click at [217, 319] on span "Size & Floorplan" at bounding box center [192, 318] width 63 height 15
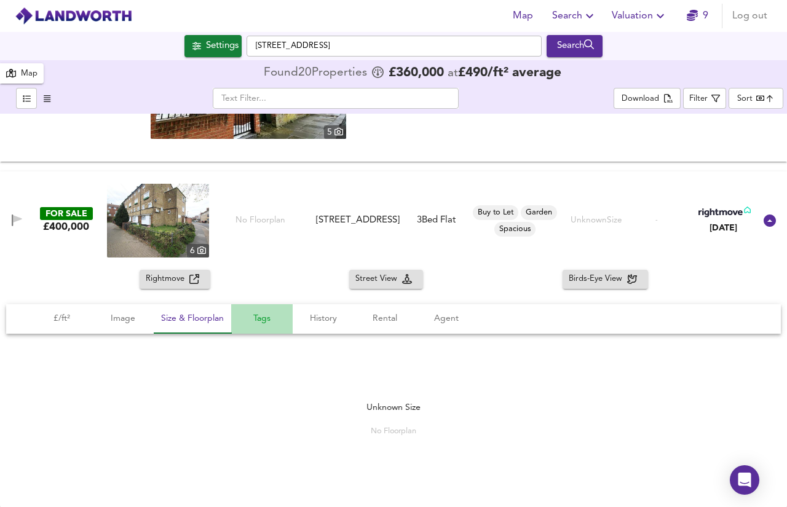
click at [266, 324] on span "Tags" at bounding box center [262, 318] width 47 height 15
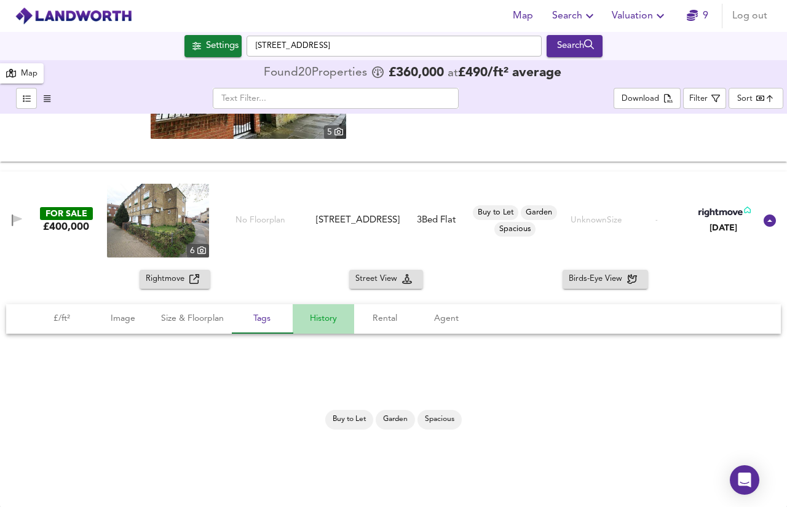
click at [333, 320] on span "History" at bounding box center [323, 318] width 47 height 15
click at [394, 321] on span "Rental" at bounding box center [385, 318] width 47 height 15
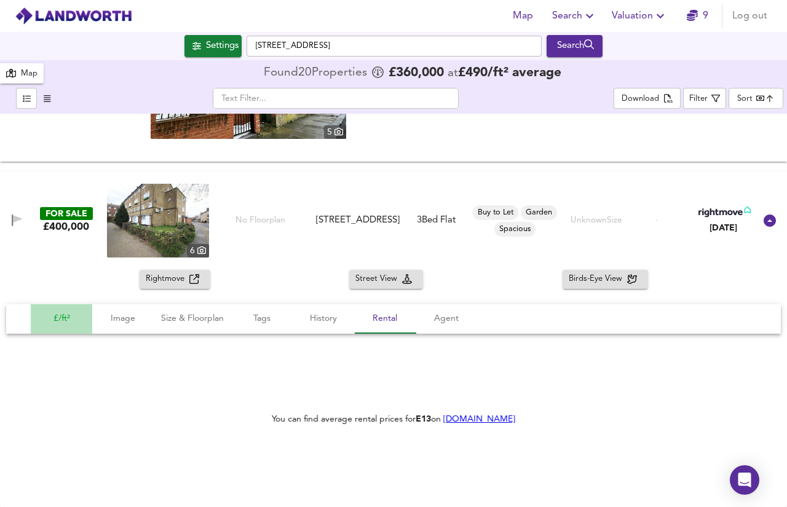
click at [73, 317] on span "£/ft²" at bounding box center [61, 318] width 47 height 15
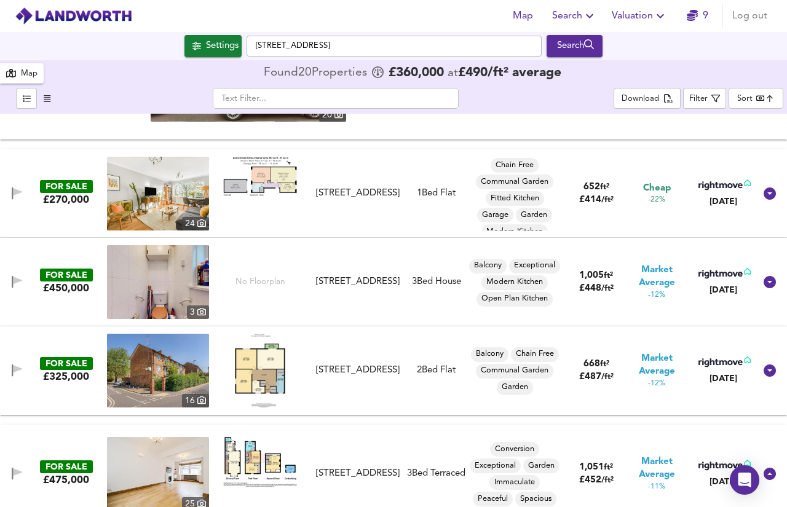
scroll to position [0, 0]
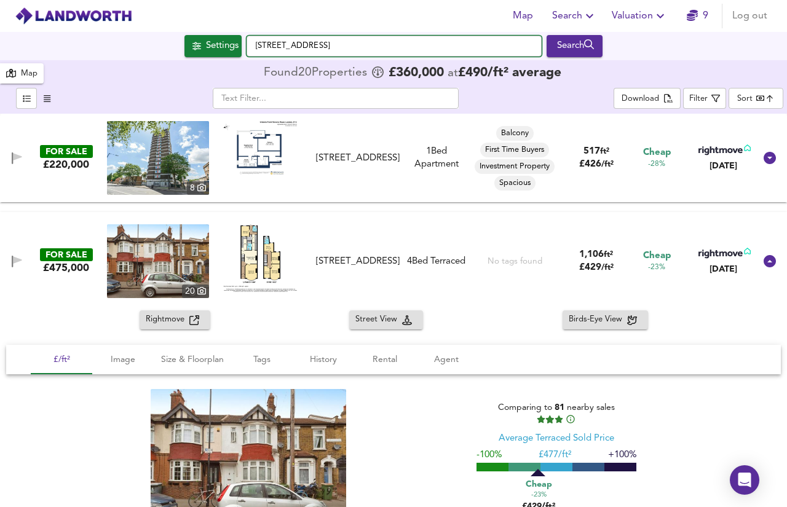
drag, startPoint x: 349, startPoint y: 49, endPoint x: 227, endPoint y: 66, distance: 123.6
click at [227, 66] on div "Map Search Valuation 9 Log out Settings [GEOGRAPHIC_DATA] Search 6 20 Results A…" at bounding box center [393, 253] width 787 height 507
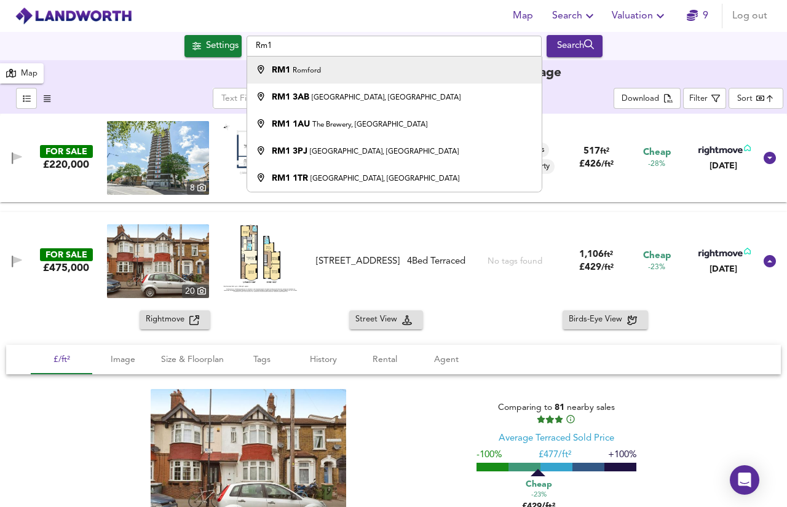
click at [330, 75] on div "RM1 [GEOGRAPHIC_DATA]" at bounding box center [391, 70] width 282 height 12
type input "Romford RM1"
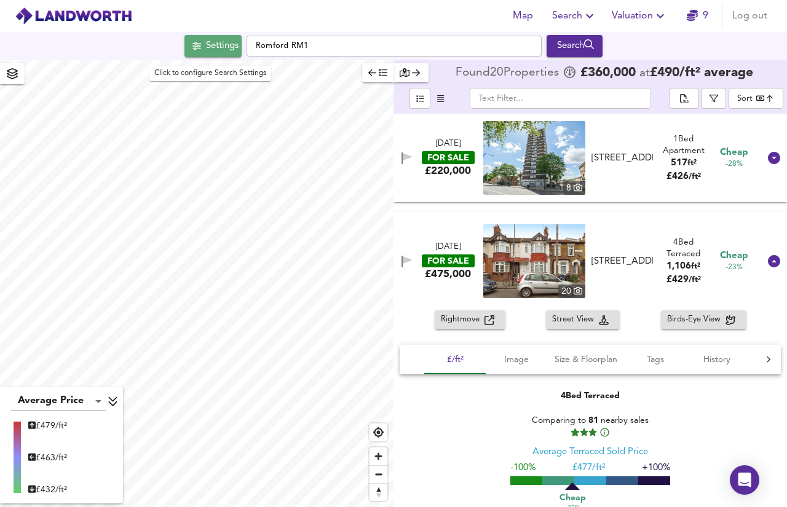
click at [234, 38] on button "Settings" at bounding box center [212, 46] width 57 height 22
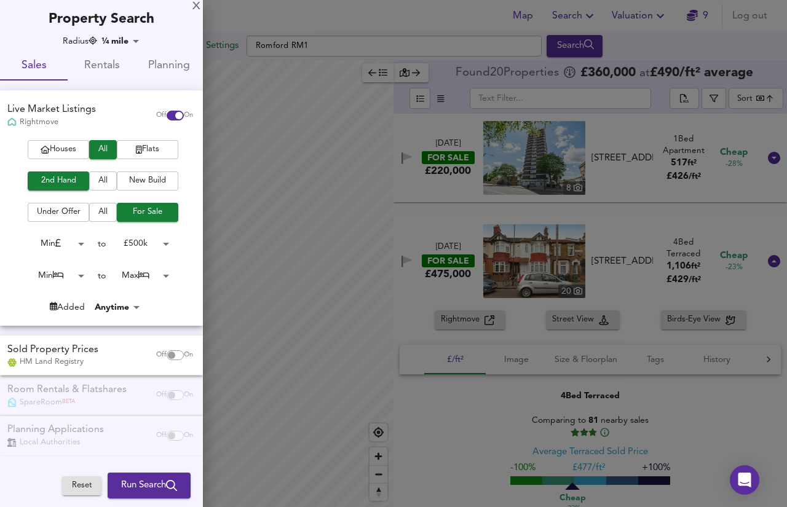
click at [64, 144] on span "Houses" at bounding box center [58, 150] width 49 height 14
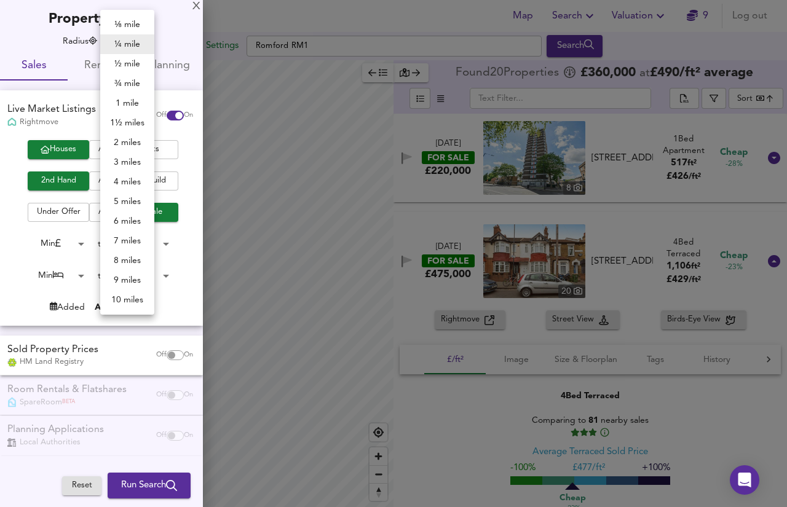
click at [116, 45] on body "Map Search Valuation 9 Log out Settings [GEOGRAPHIC_DATA] RM1 Search Average Pr…" at bounding box center [393, 253] width 787 height 507
click at [121, 149] on li "2 miles" at bounding box center [127, 143] width 54 height 20
type input "3218"
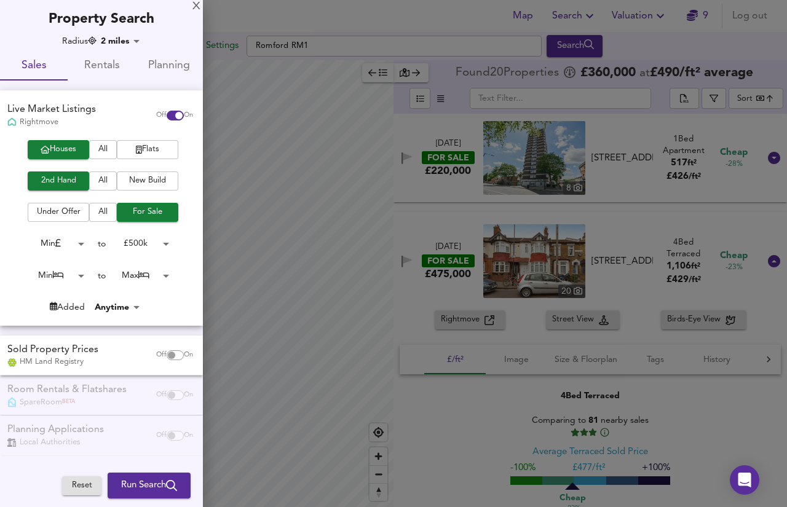
click at [145, 491] on span "Run Search" at bounding box center [149, 486] width 56 height 16
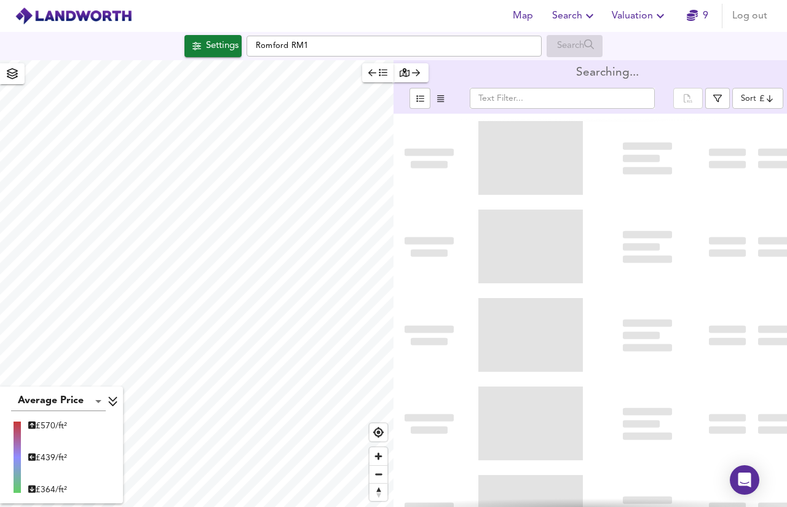
type input "bestdeal"
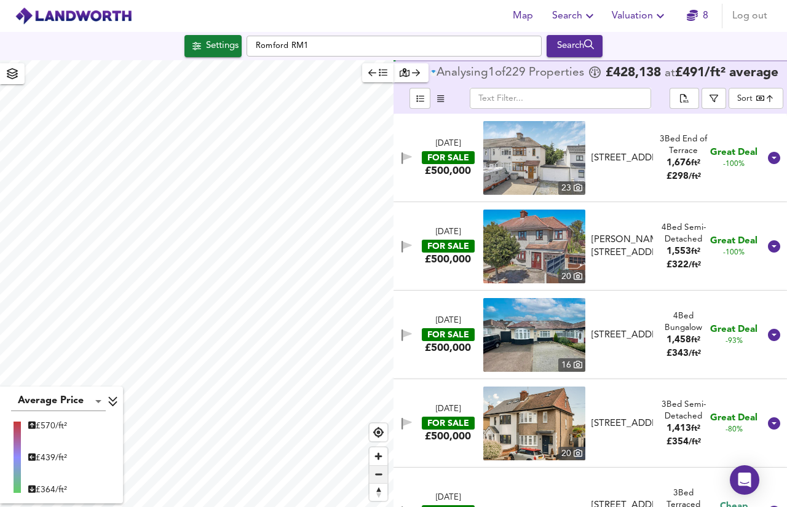
click at [381, 481] on span "Zoom out" at bounding box center [379, 474] width 18 height 17
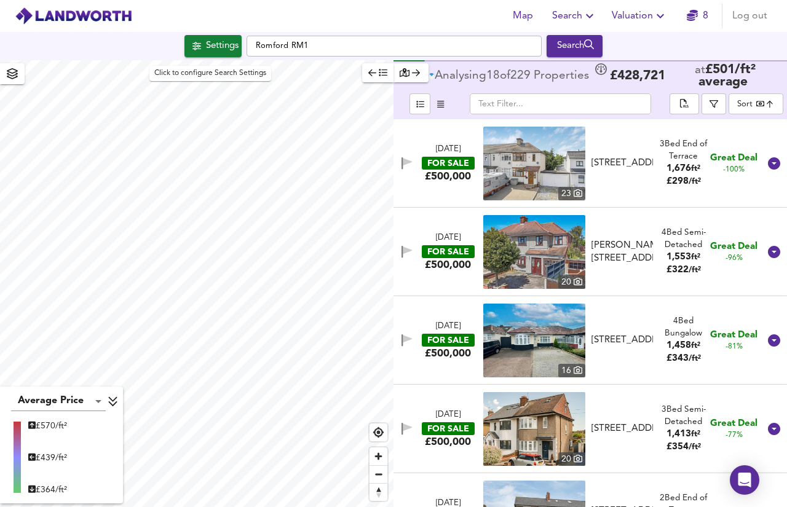
click at [197, 36] on div at bounding box center [393, 253] width 787 height 507
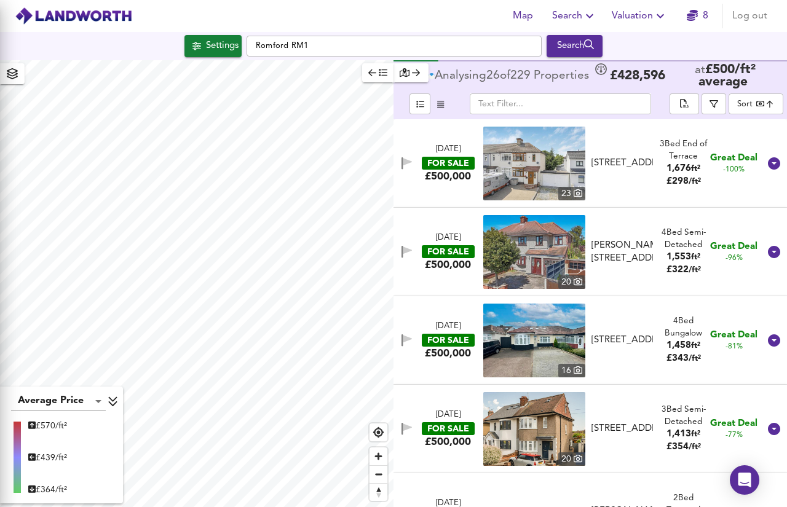
click at [112, 47] on div at bounding box center [393, 253] width 787 height 507
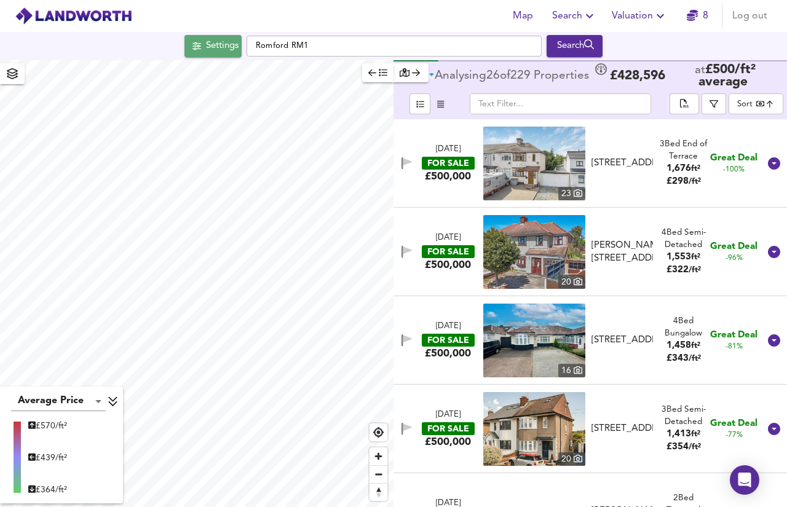
click at [213, 47] on div "Settings" at bounding box center [222, 46] width 33 height 16
click at [129, 41] on div at bounding box center [393, 253] width 787 height 507
click at [138, 41] on div at bounding box center [393, 253] width 787 height 507
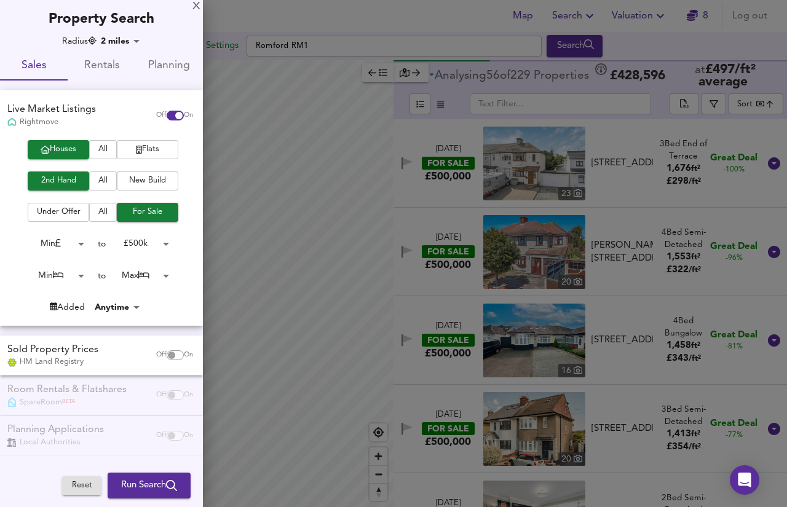
click at [127, 42] on body "Map Search Valuation 8 Log out Settings [GEOGRAPHIC_DATA] RM1 Search Average Pr…" at bounding box center [393, 253] width 787 height 507
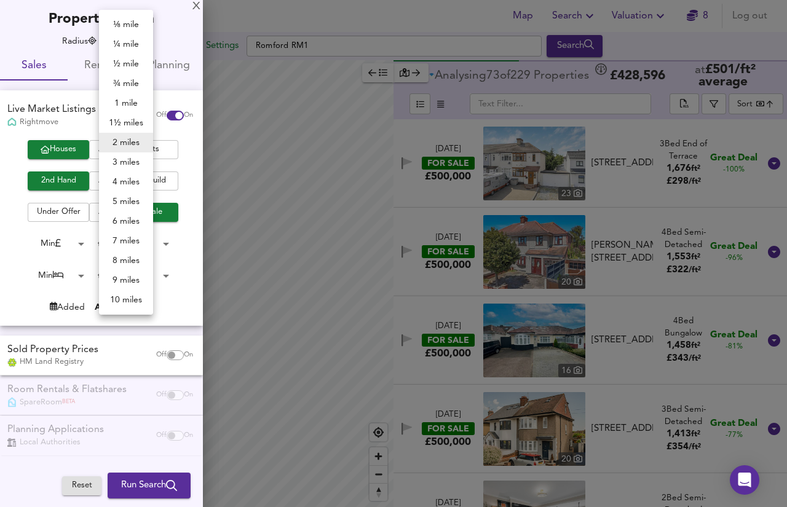
click at [128, 180] on li "4 miles" at bounding box center [126, 182] width 54 height 20
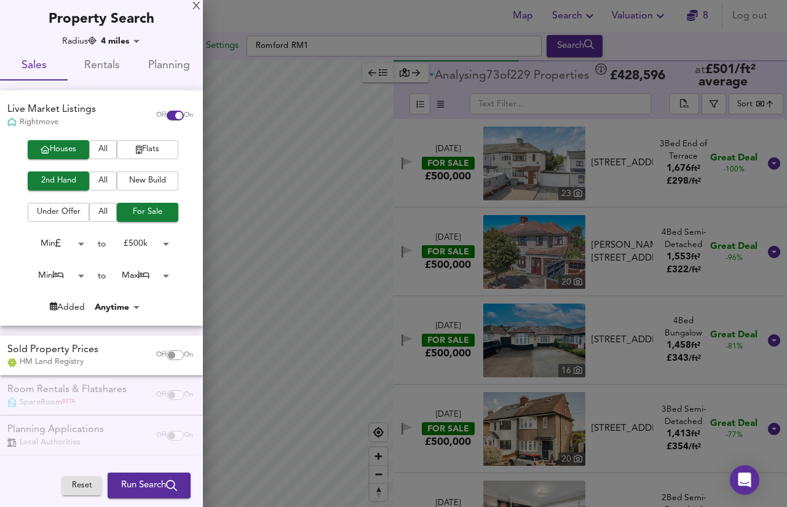
type input "6436"
click at [128, 180] on ul "⅛ mile ¼ mile ½ mile ¾ mile 1 mile 1½ miles 2 miles 3 miles 4 miles 5 miles 6 m…" at bounding box center [119, 109] width 41 height 172
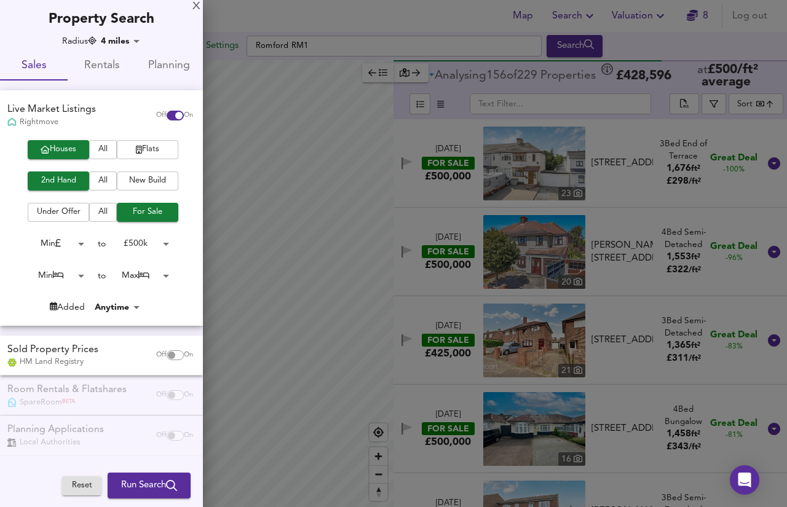
click at [147, 481] on span "Run Search" at bounding box center [149, 486] width 56 height 16
click at [147, 481] on div at bounding box center [393, 253] width 787 height 507
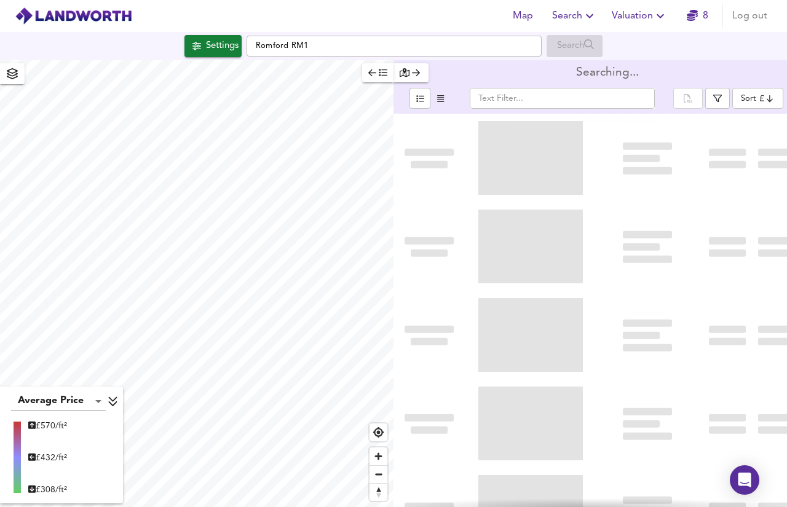
type input "bestdeal"
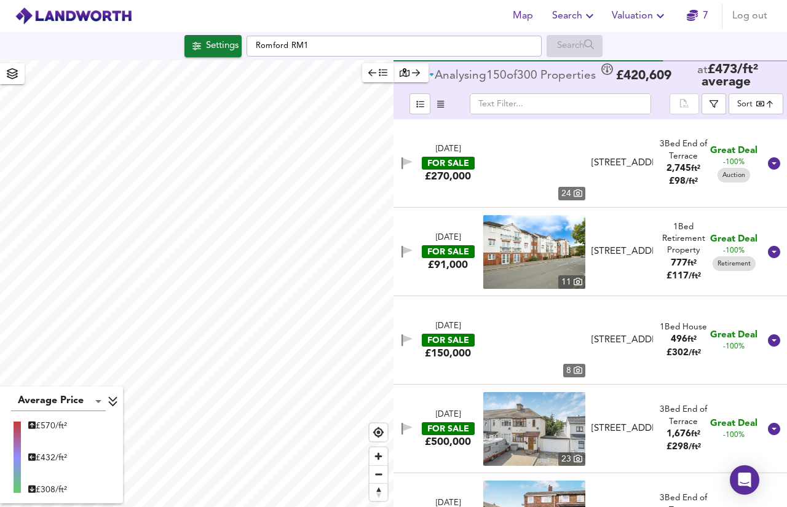
click at [768, 109] on body "Map Search Valuation 7 Log out Settings [GEOGRAPHIC_DATA] RM1 Search Average Pr…" at bounding box center [393, 253] width 787 height 507
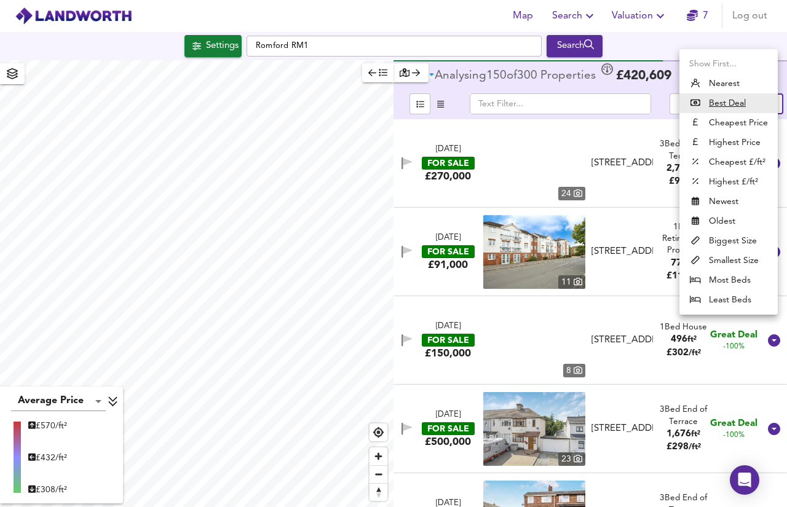
click at [734, 104] on u "Best Deal" at bounding box center [727, 103] width 37 height 12
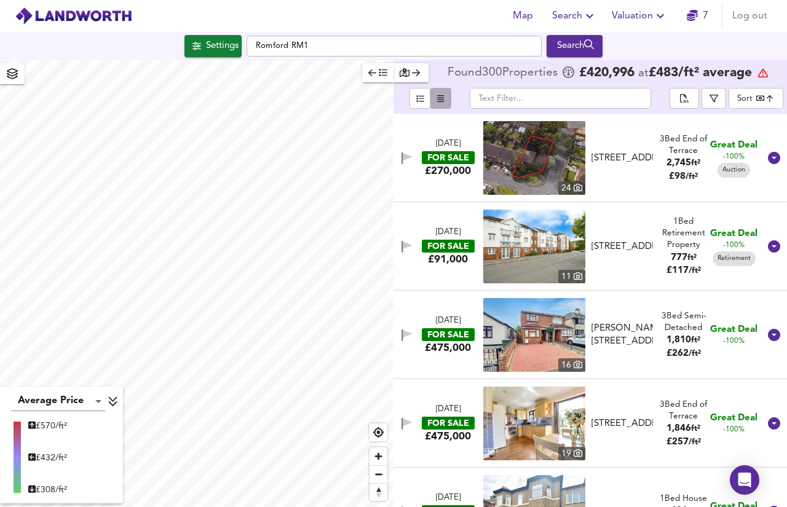
click at [440, 103] on span "button" at bounding box center [441, 99] width 15 height 14
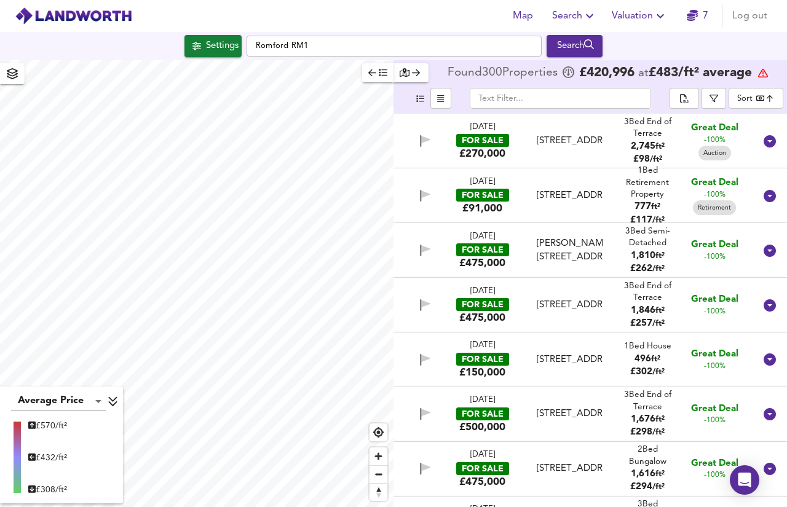
click at [418, 100] on icon "button" at bounding box center [420, 99] width 8 height 8
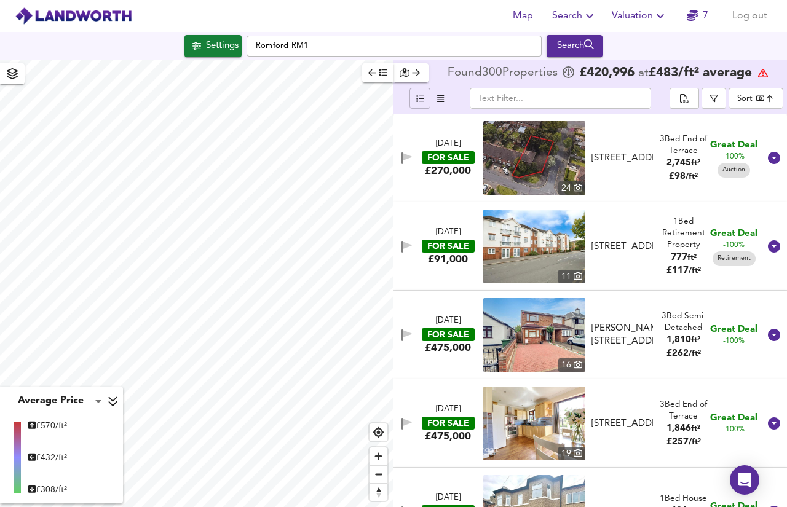
click at [442, 97] on icon "button" at bounding box center [440, 99] width 7 height 8
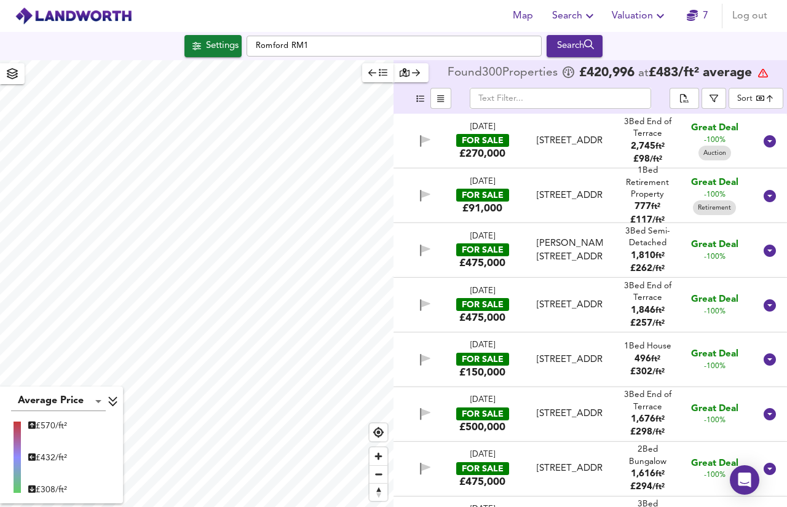
click at [422, 96] on icon "button" at bounding box center [420, 98] width 8 height 7
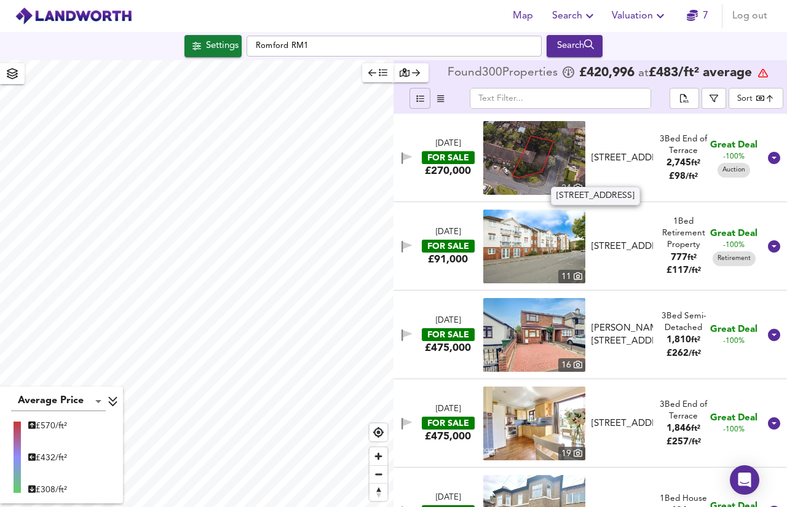
click at [624, 164] on div "[STREET_ADDRESS]" at bounding box center [623, 158] width 62 height 13
click at [388, 77] on button "button" at bounding box center [377, 72] width 31 height 19
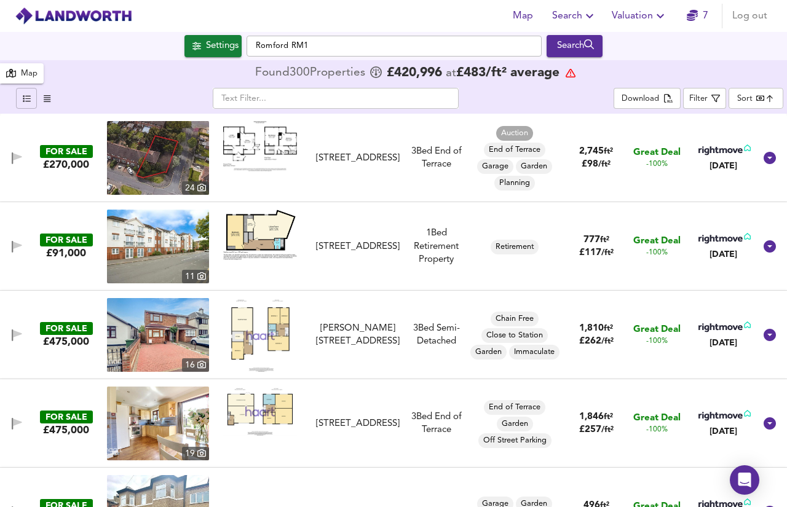
click at [429, 146] on div "3 Bed End of Terrace" at bounding box center [436, 158] width 63 height 26
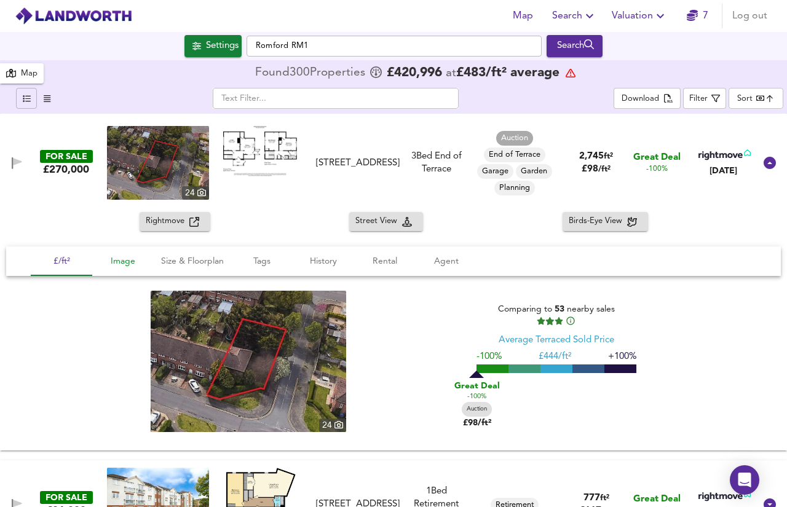
click at [128, 264] on span "Image" at bounding box center [123, 261] width 47 height 15
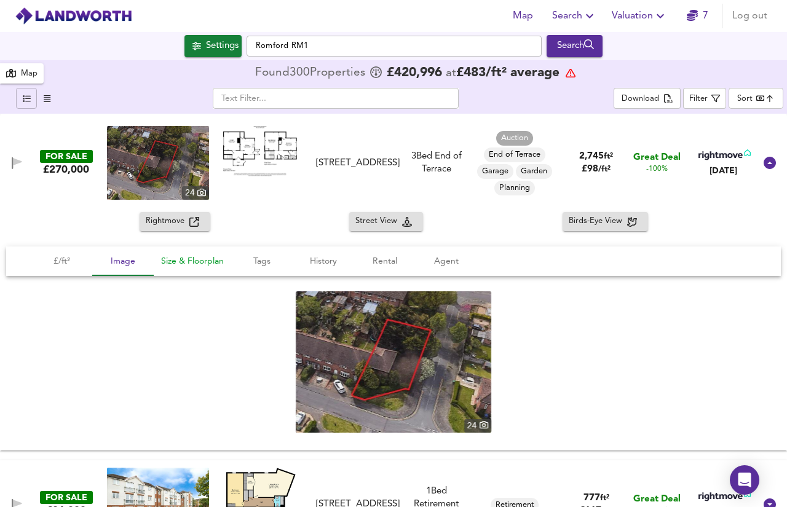
click at [169, 261] on span "Size & Floorplan" at bounding box center [192, 261] width 63 height 15
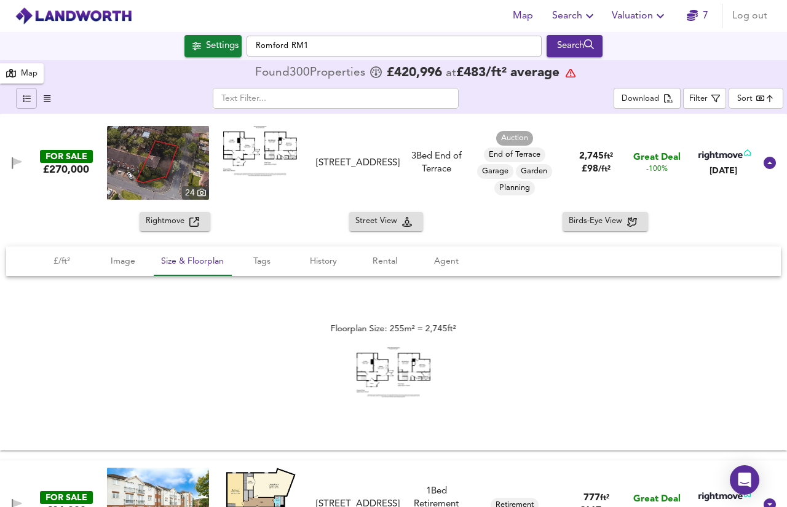
click at [403, 362] on img at bounding box center [394, 372] width 74 height 50
click at [319, 259] on span "History" at bounding box center [323, 261] width 47 height 15
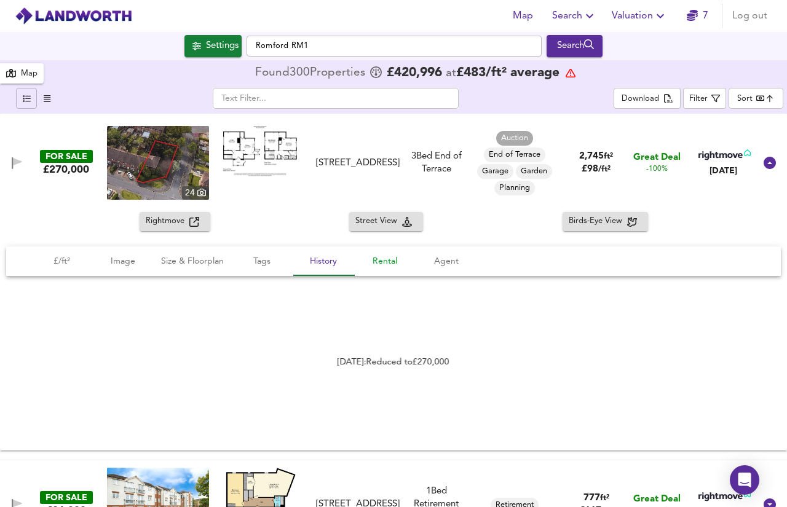
click at [383, 261] on span "Rental" at bounding box center [385, 261] width 47 height 15
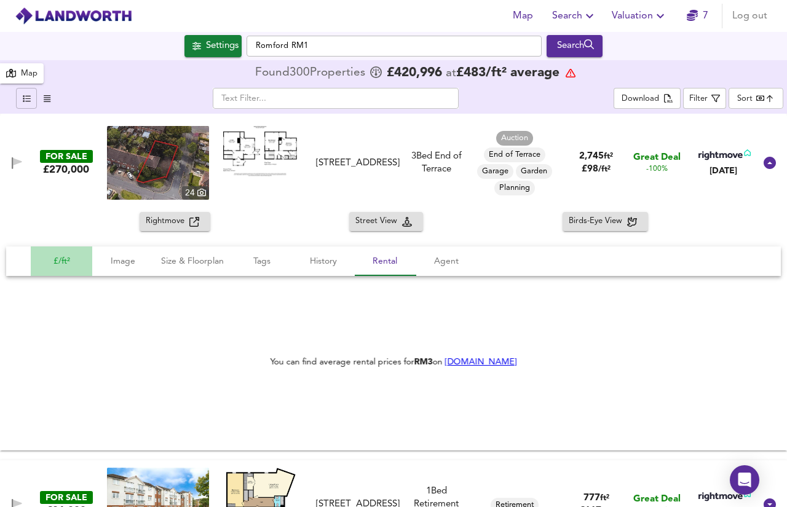
click at [59, 262] on span "£/ft²" at bounding box center [61, 261] width 47 height 15
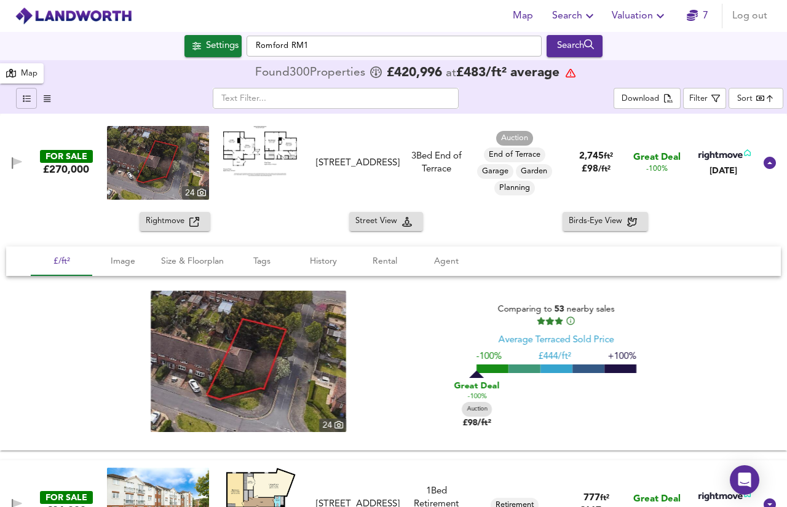
click at [156, 222] on span "Rightmove" at bounding box center [168, 222] width 44 height 14
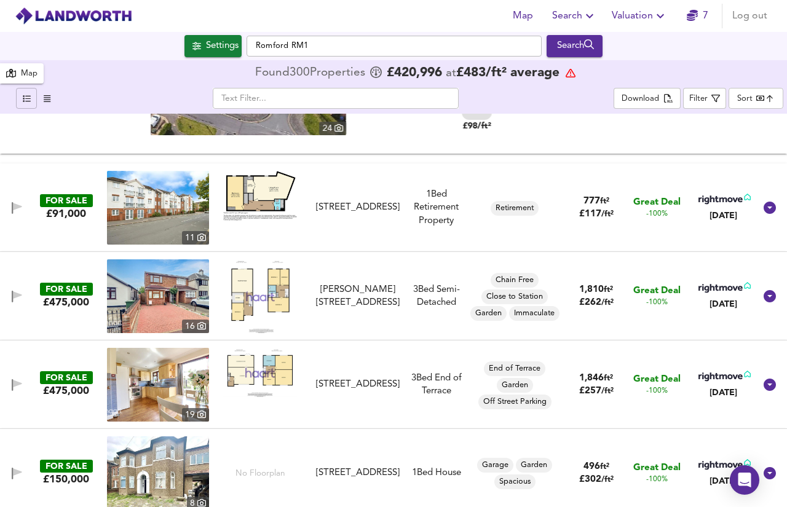
scroll to position [298, 0]
click at [422, 223] on div "1 Bed Retirement Property" at bounding box center [436, 207] width 63 height 39
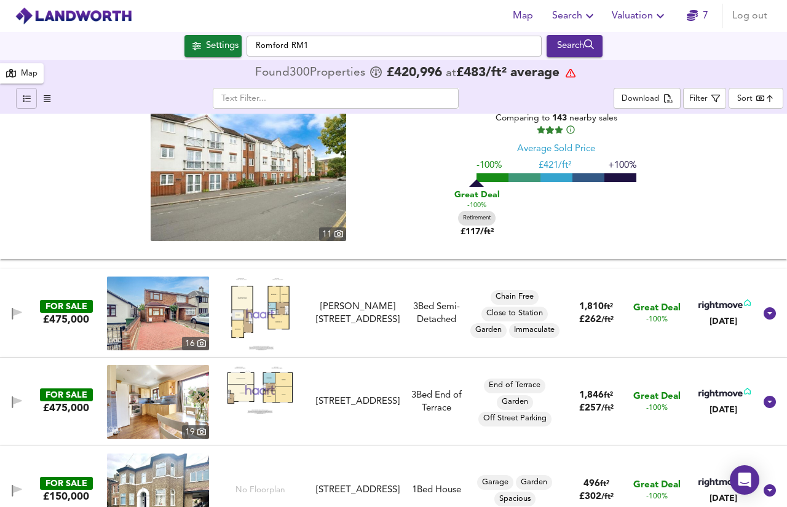
scroll to position [643, 0]
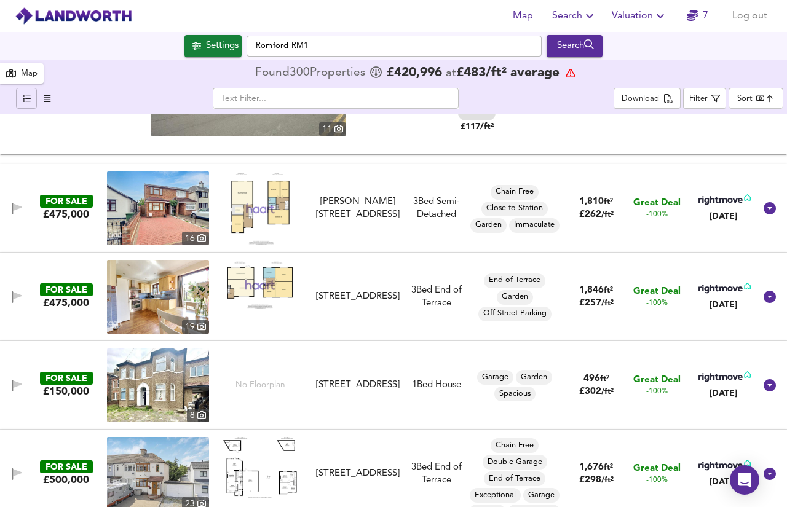
click at [413, 218] on div "3 Bed Semi-Detached" at bounding box center [436, 209] width 63 height 26
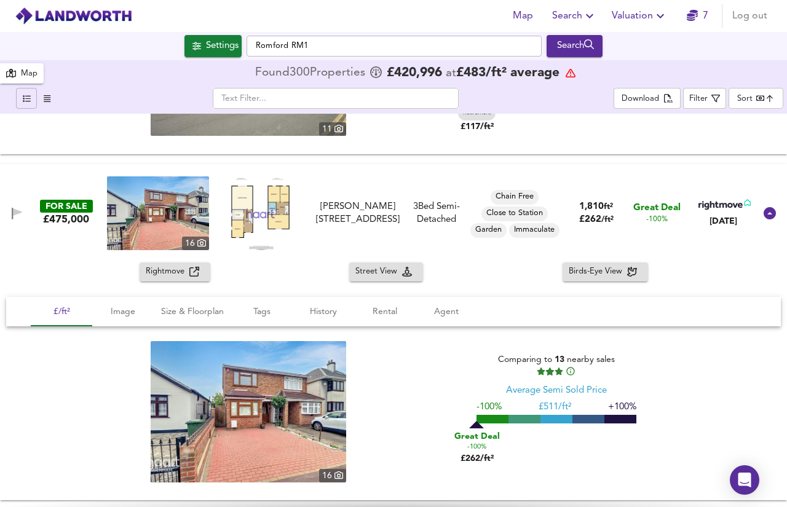
click at [144, 269] on button "Rightmove" at bounding box center [175, 272] width 71 height 19
click at [192, 306] on span "Size & Floorplan" at bounding box center [192, 311] width 63 height 15
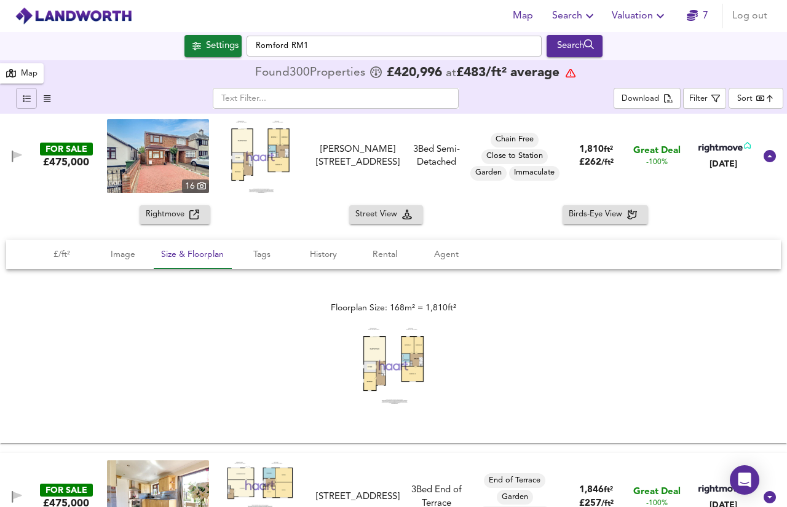
scroll to position [700, 0]
click at [582, 212] on span "Birds-Eye View" at bounding box center [598, 215] width 58 height 14
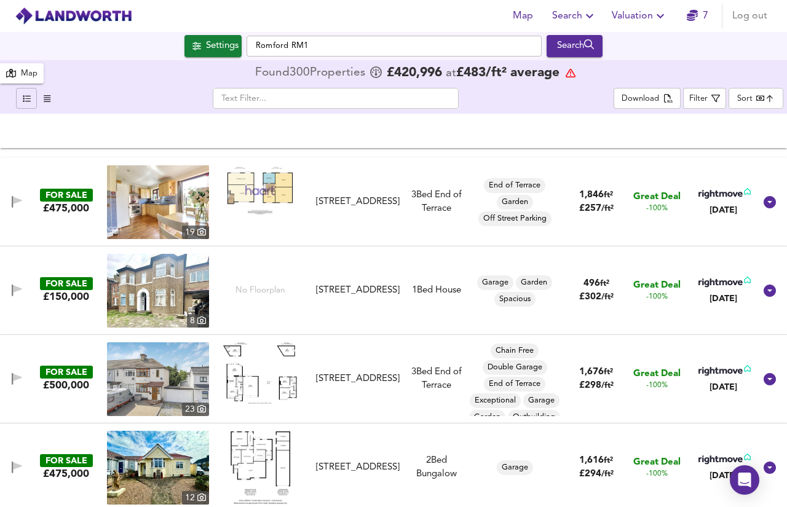
scroll to position [988, 0]
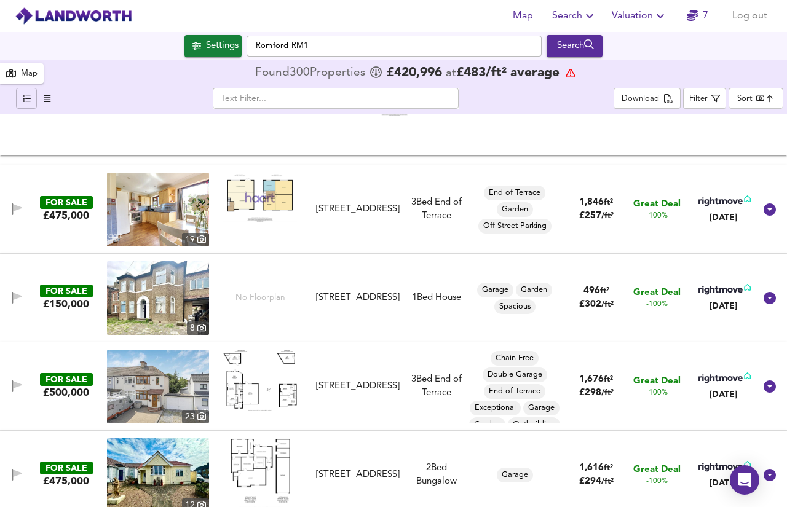
click at [179, 214] on img at bounding box center [158, 210] width 102 height 74
drag, startPoint x: 339, startPoint y: 302, endPoint x: 101, endPoint y: 307, distance: 238.0
drag, startPoint x: 101, startPoint y: 307, endPoint x: 383, endPoint y: 331, distance: 282.6
click at [375, 303] on div "[STREET_ADDRESS]" at bounding box center [358, 297] width 84 height 13
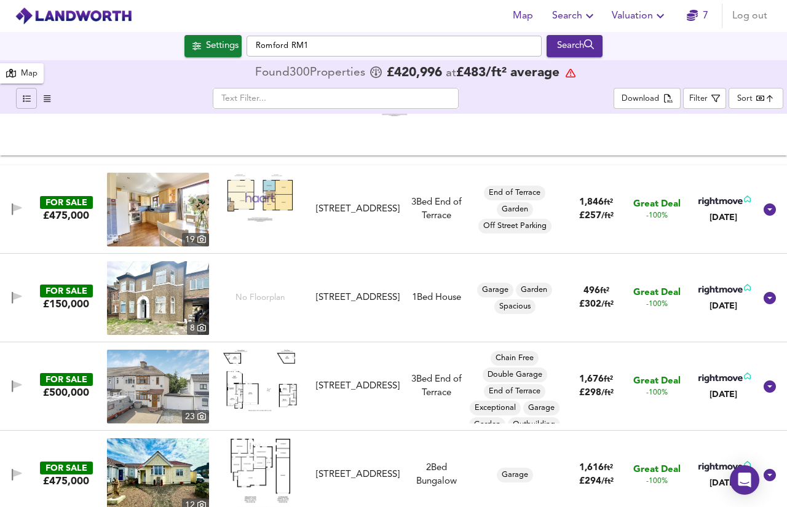
scroll to position [1053, 0]
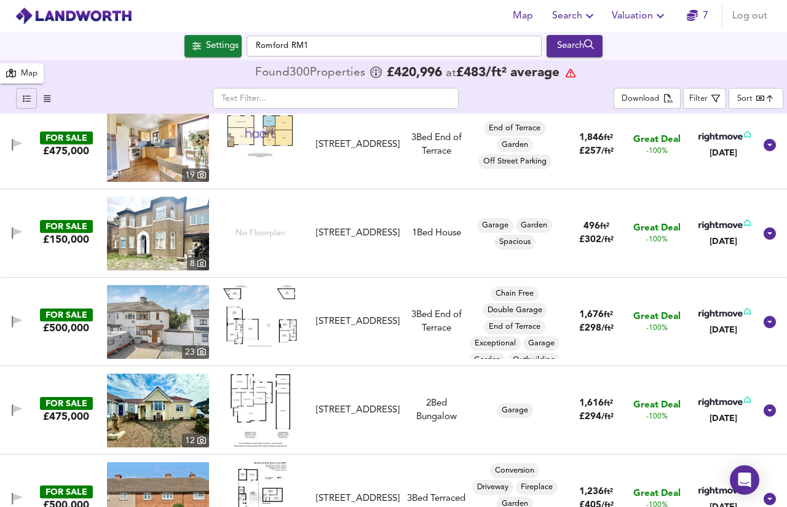
click at [405, 236] on div "1 Bed House" at bounding box center [436, 233] width 63 height 13
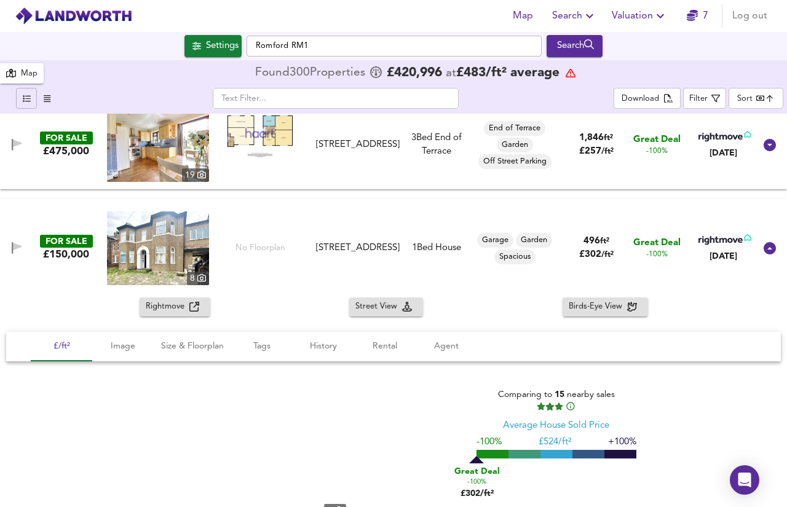
click at [763, 230] on div "FOR SALE £150,000 8 [STREET_ADDRESS] 1 Bed House Garage Garden Spacious 496 ft²…" at bounding box center [393, 248] width 787 height 98
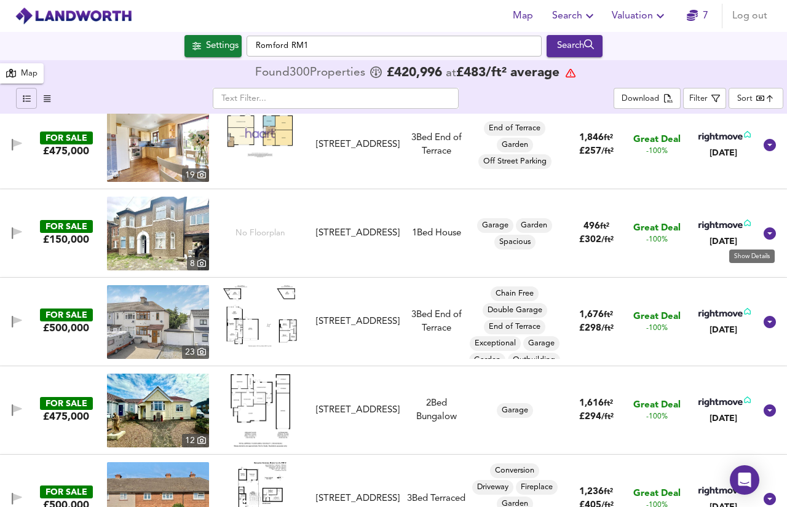
click at [764, 237] on icon at bounding box center [770, 234] width 12 height 12
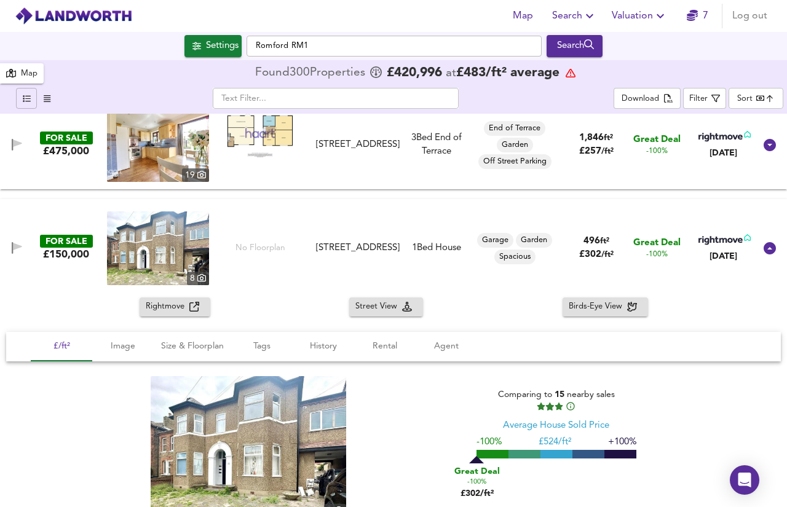
scroll to position [1196, 0]
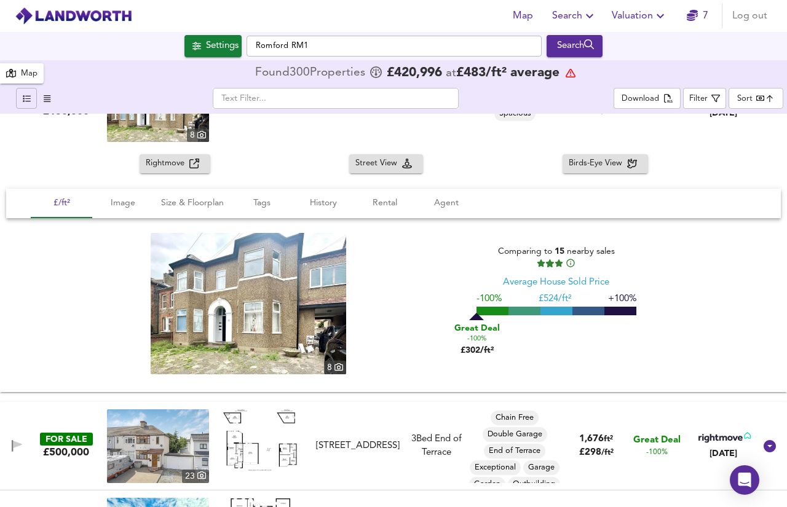
click at [311, 335] on img at bounding box center [249, 303] width 196 height 141
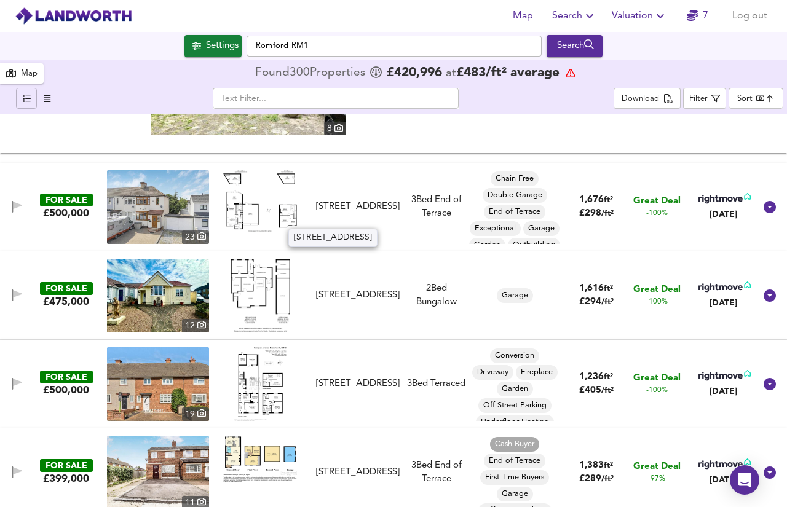
scroll to position [1436, 0]
click at [350, 212] on div "[STREET_ADDRESS]" at bounding box center [358, 206] width 84 height 13
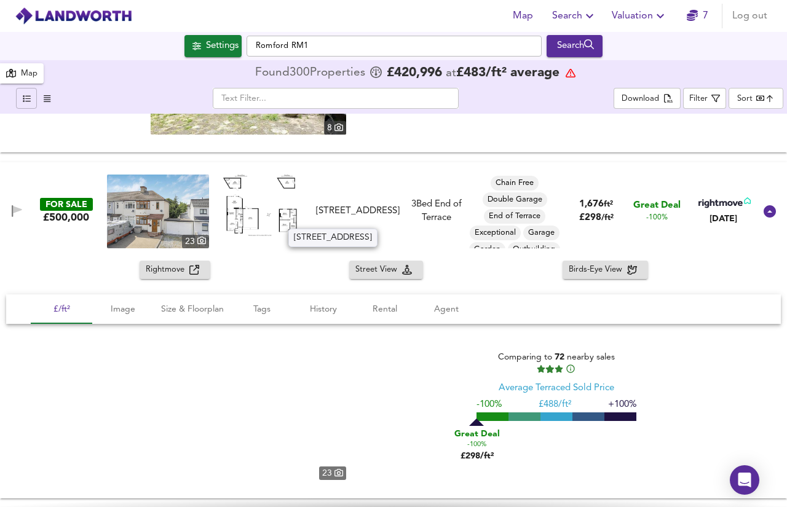
click at [350, 212] on div "[STREET_ADDRESS]" at bounding box center [358, 211] width 84 height 13
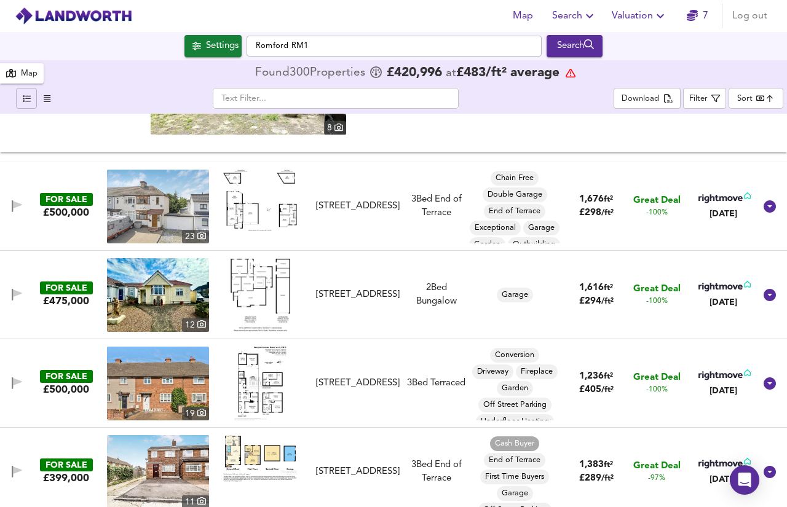
click at [348, 183] on div "FOR SALE £500,000 [STREET_ADDRESS][GEOGRAPHIC_DATA][STREET_ADDRESS] 3 Bed End o…" at bounding box center [378, 207] width 753 height 74
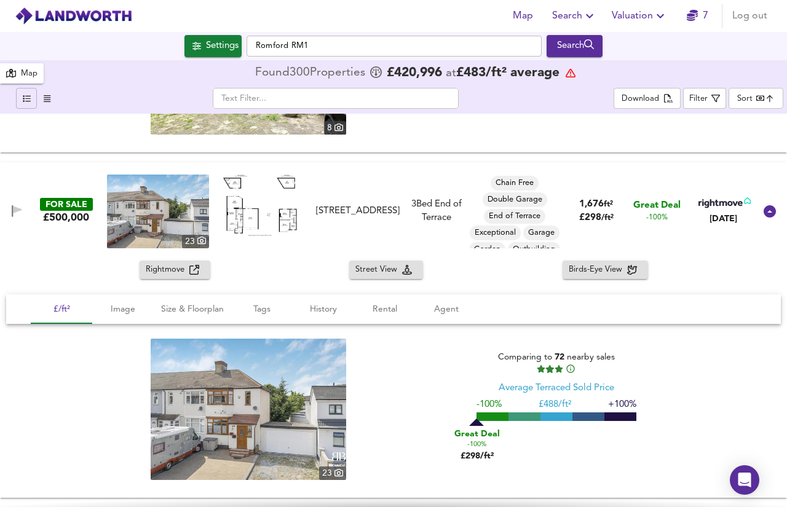
click at [181, 270] on span "Rightmove" at bounding box center [168, 270] width 44 height 14
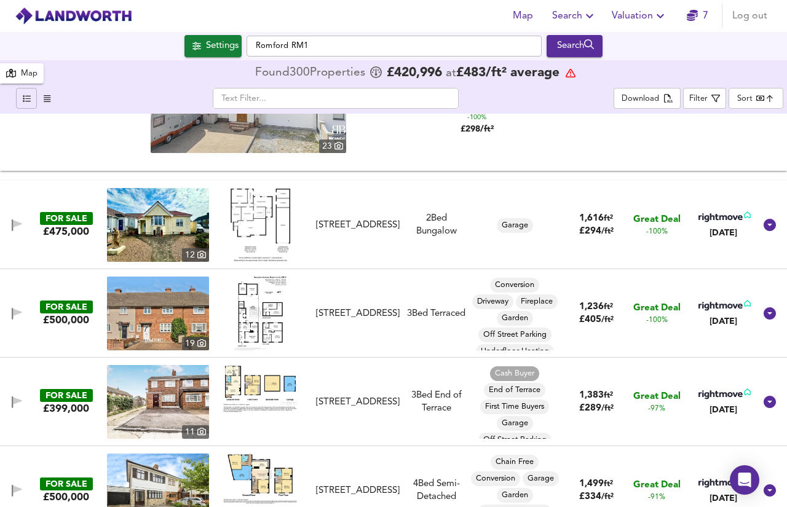
scroll to position [1765, 0]
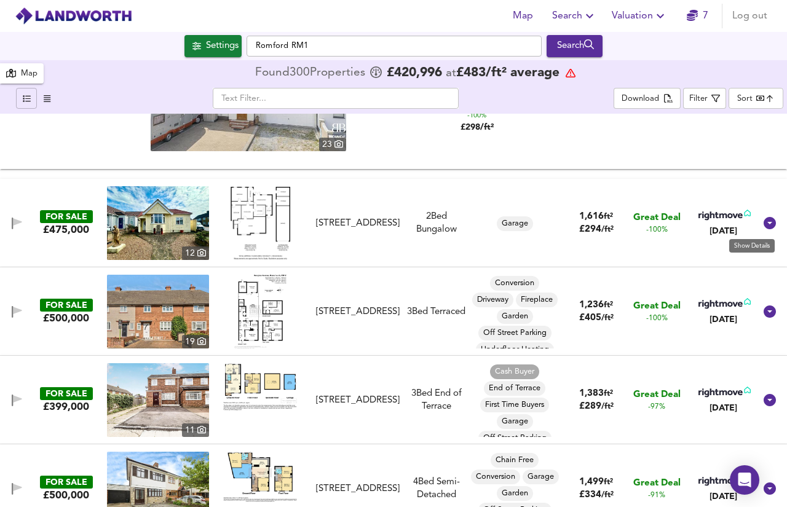
click at [764, 223] on icon at bounding box center [770, 223] width 12 height 12
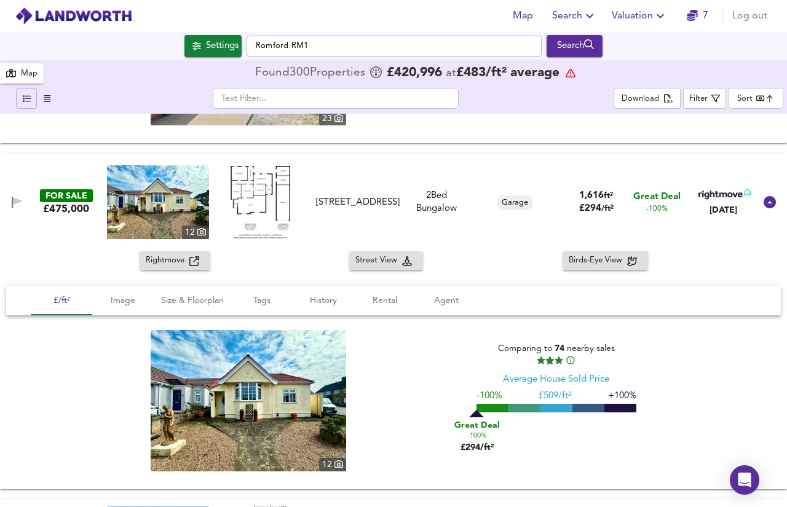
scroll to position [1791, 0]
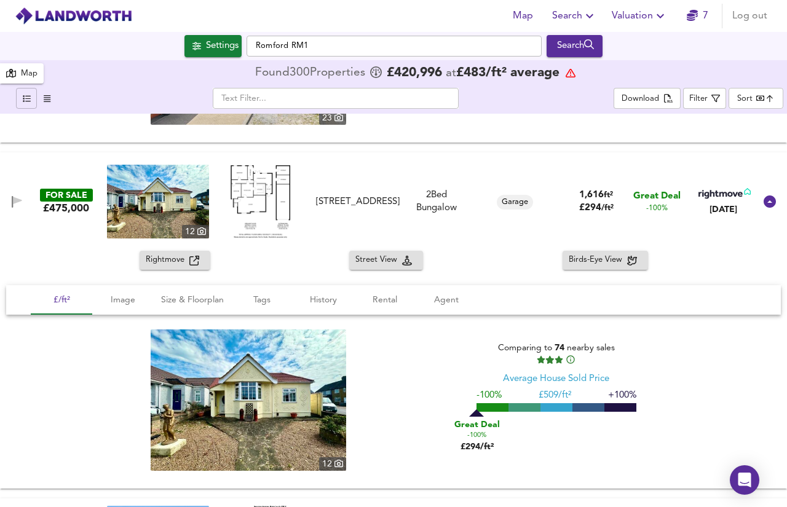
click at [169, 269] on button "Rightmove" at bounding box center [175, 260] width 71 height 19
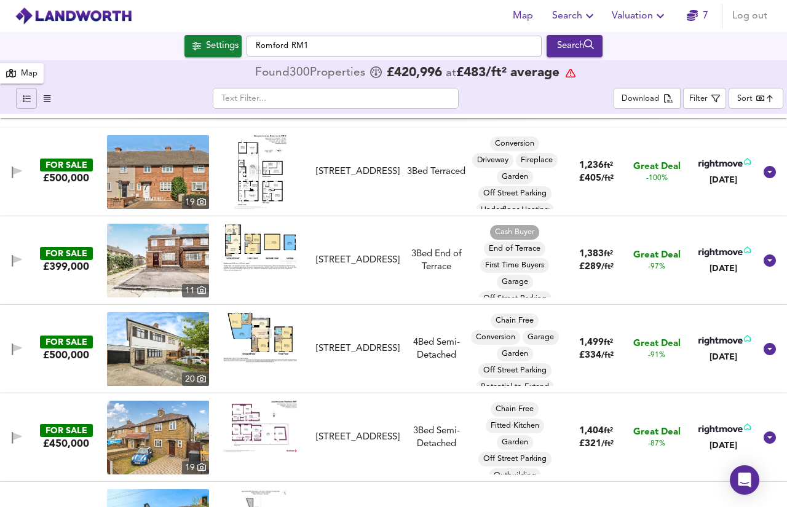
scroll to position [2163, 0]
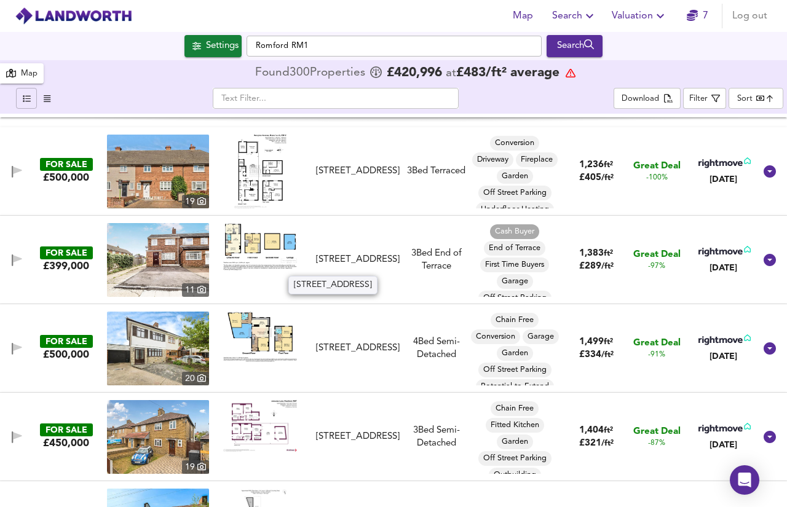
click at [344, 266] on div "[STREET_ADDRESS]" at bounding box center [358, 259] width 84 height 13
click at [764, 262] on icon at bounding box center [770, 260] width 12 height 12
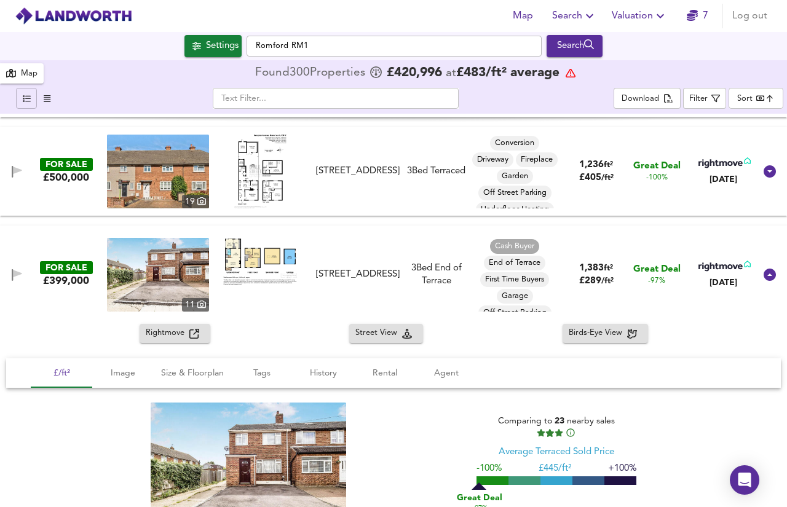
scroll to position [2321, 0]
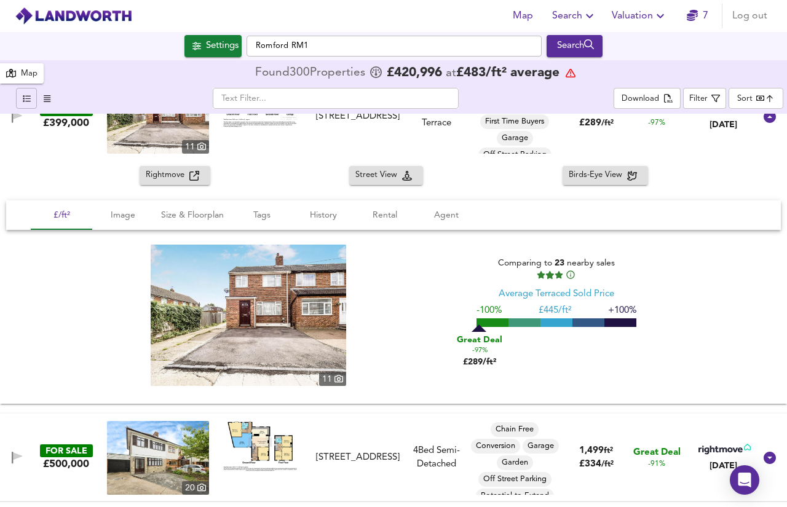
click at [161, 171] on span "Rightmove" at bounding box center [168, 175] width 44 height 14
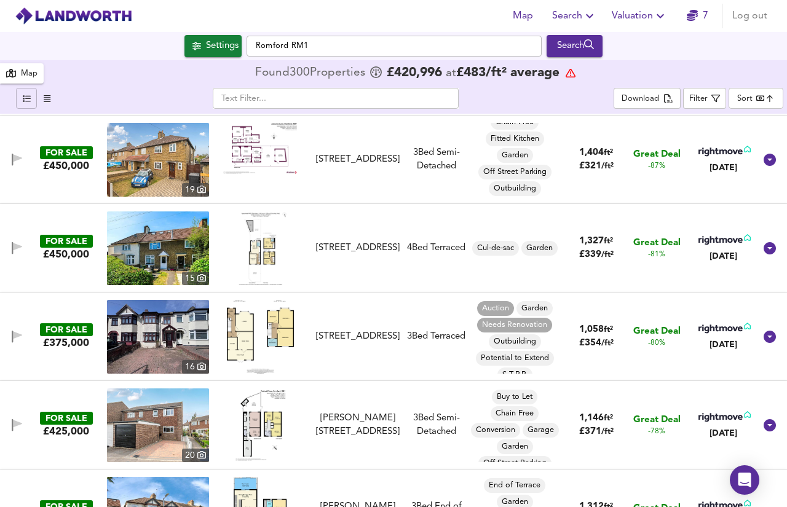
scroll to position [9, 0]
click at [268, 360] on img at bounding box center [260, 337] width 67 height 74
click at [764, 338] on icon at bounding box center [770, 337] width 12 height 12
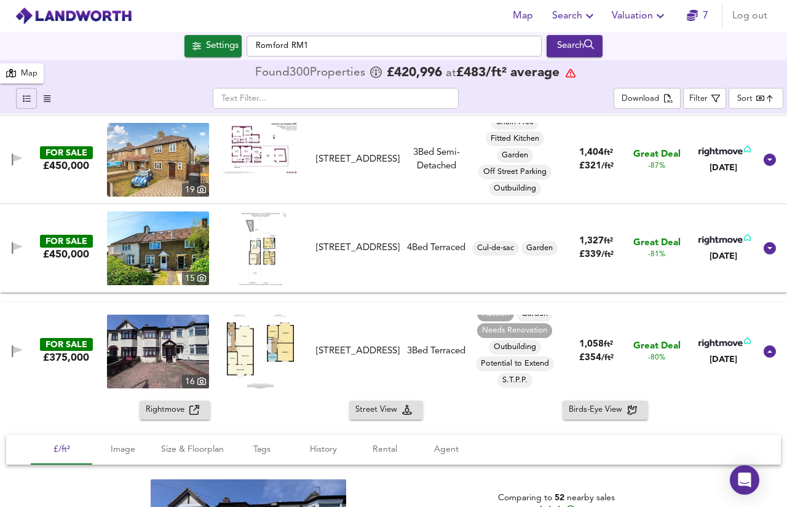
click at [179, 414] on span "Rightmove" at bounding box center [168, 410] width 44 height 14
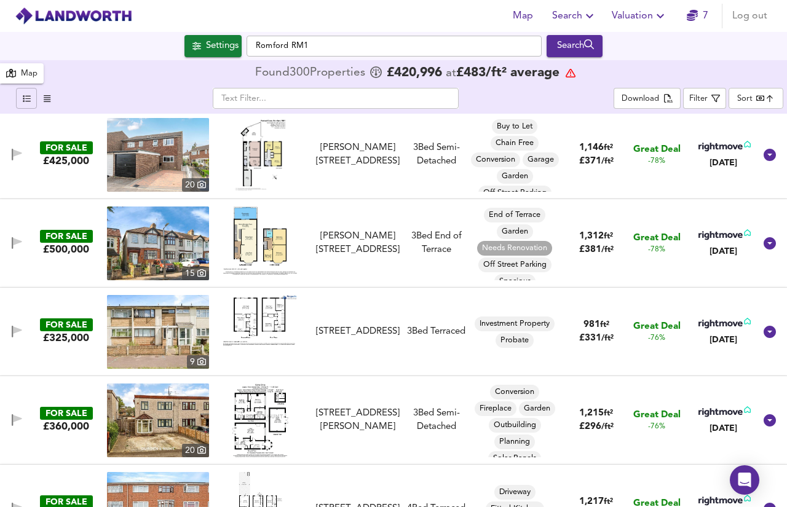
scroll to position [3247, 0]
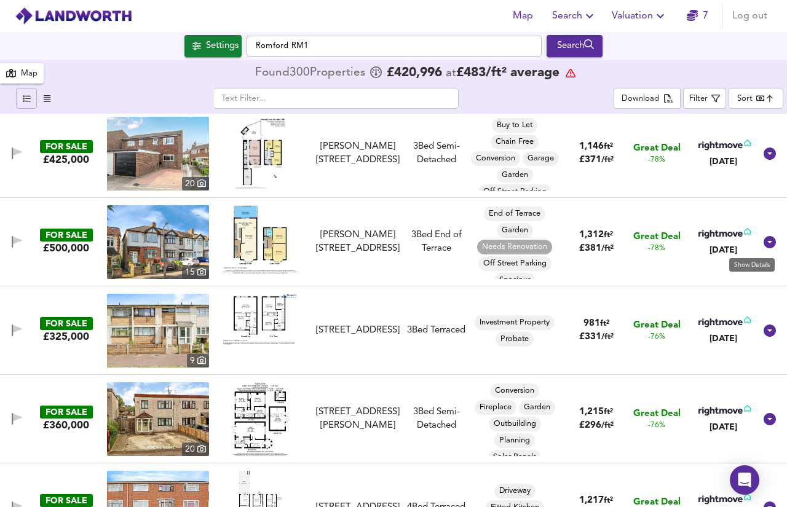
click at [764, 239] on icon at bounding box center [770, 242] width 12 height 12
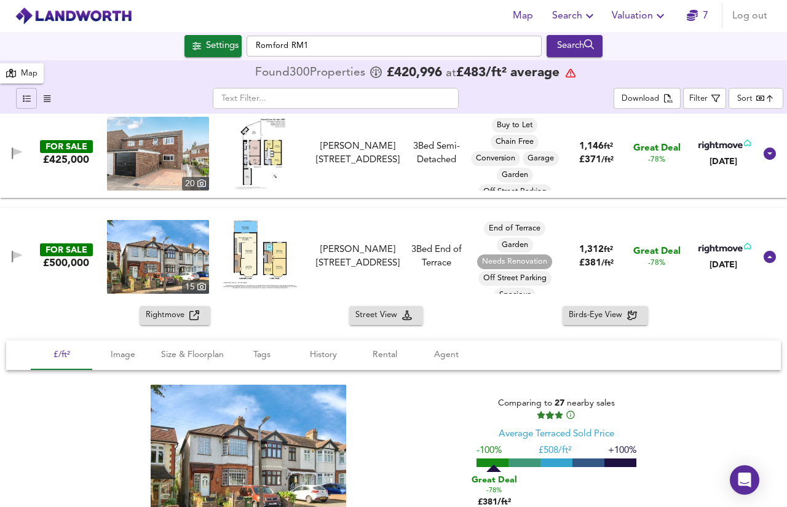
click at [186, 324] on button "Rightmove" at bounding box center [175, 315] width 71 height 19
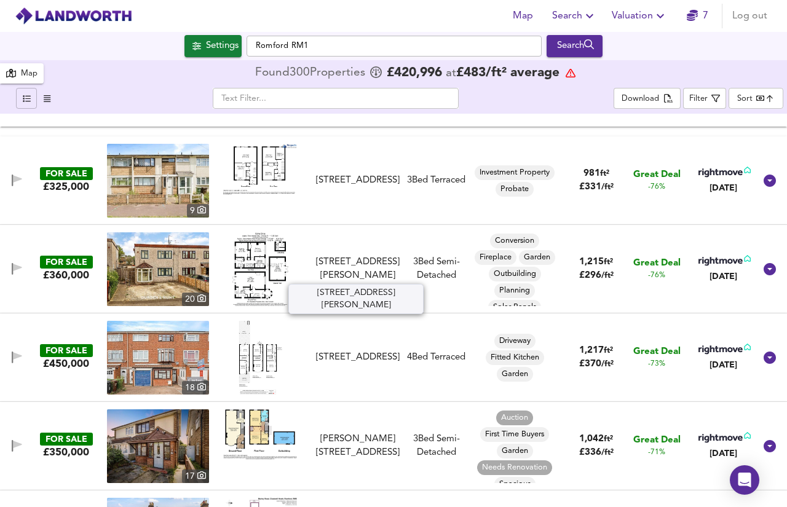
scroll to position [3665, 0]
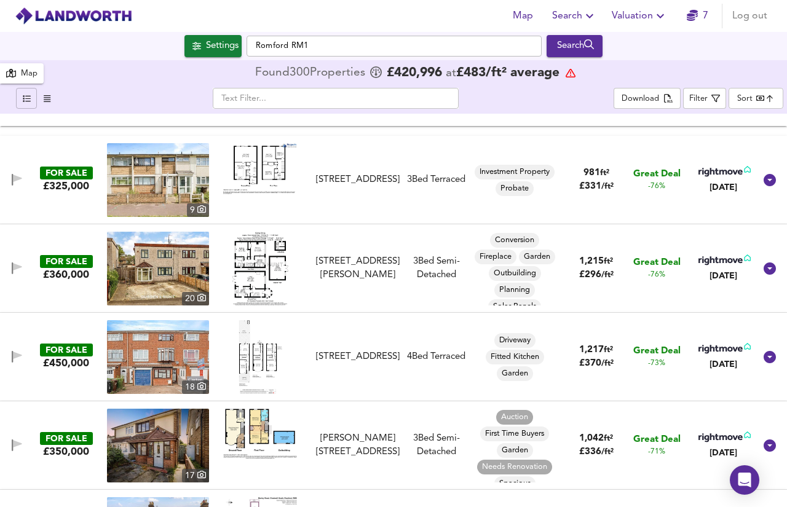
click at [349, 275] on div "[STREET_ADDRESS][PERSON_NAME]" at bounding box center [358, 268] width 84 height 26
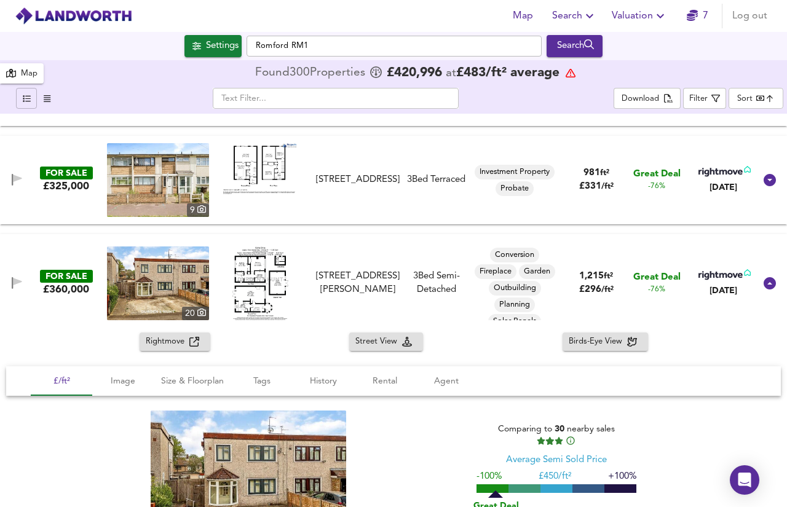
click at [189, 347] on div "Rightmove" at bounding box center [175, 342] width 58 height 14
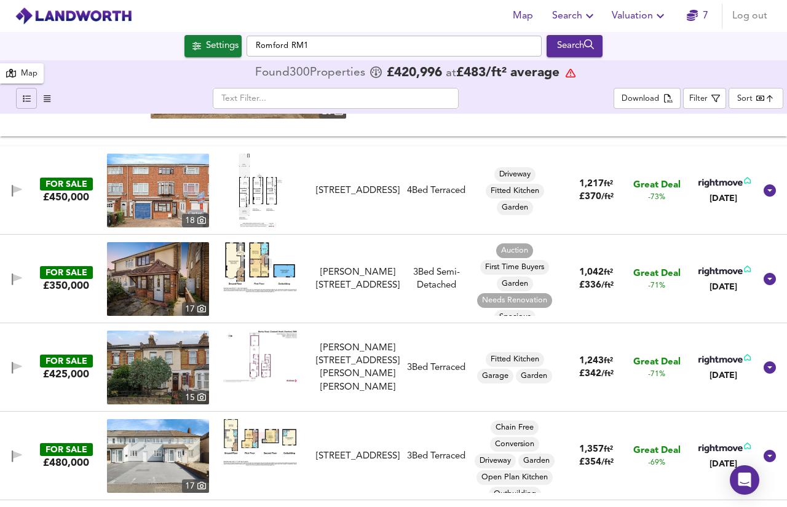
scroll to position [4100, 0]
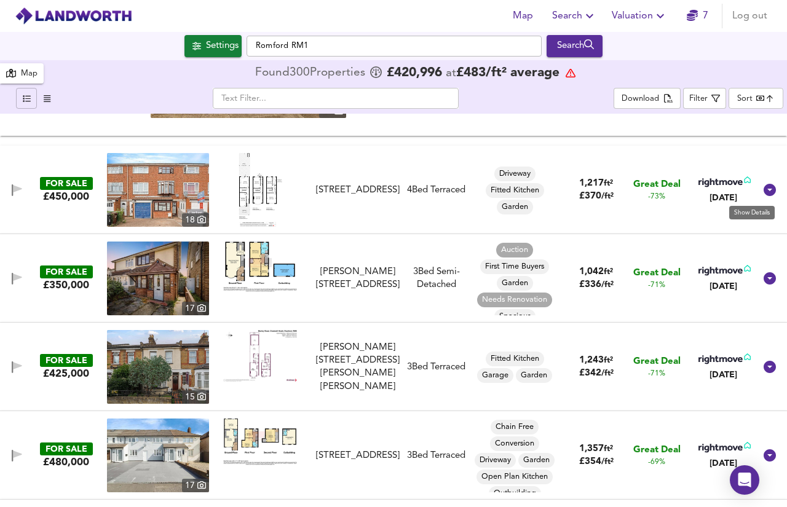
click at [764, 186] on icon at bounding box center [770, 190] width 12 height 12
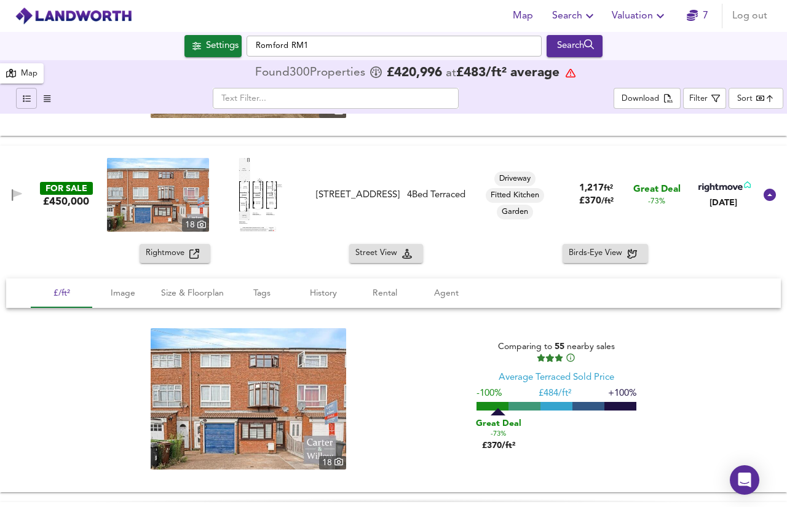
click at [195, 260] on div "Rightmove" at bounding box center [175, 254] width 58 height 14
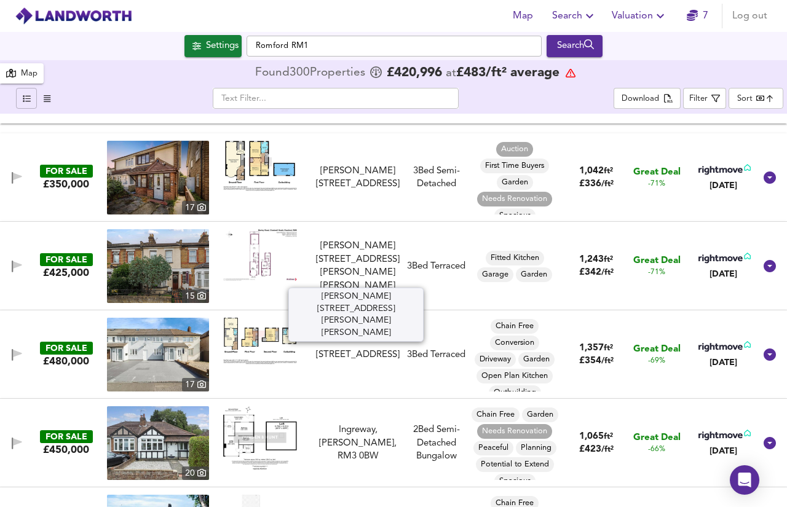
scroll to position [4469, 0]
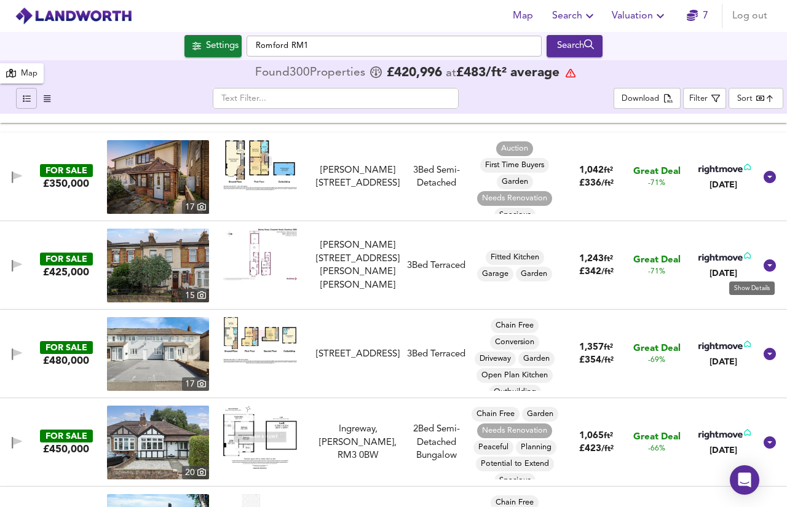
click at [764, 267] on icon at bounding box center [770, 265] width 12 height 12
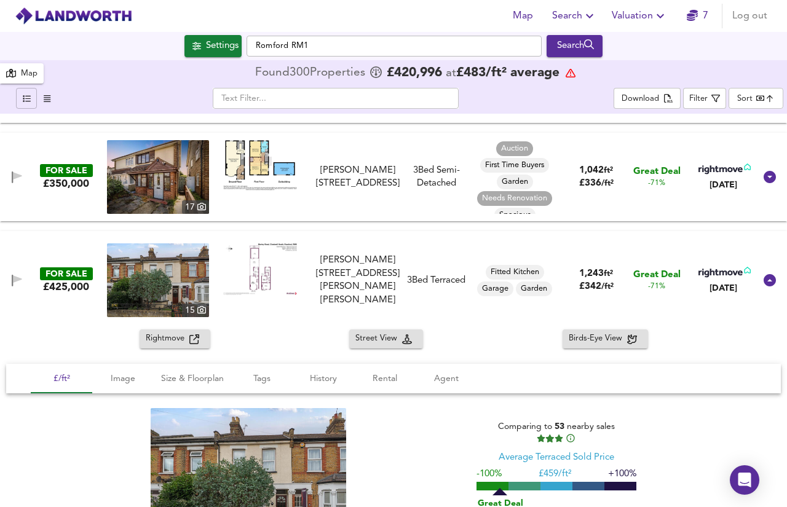
click at [195, 347] on button "Rightmove" at bounding box center [175, 339] width 71 height 19
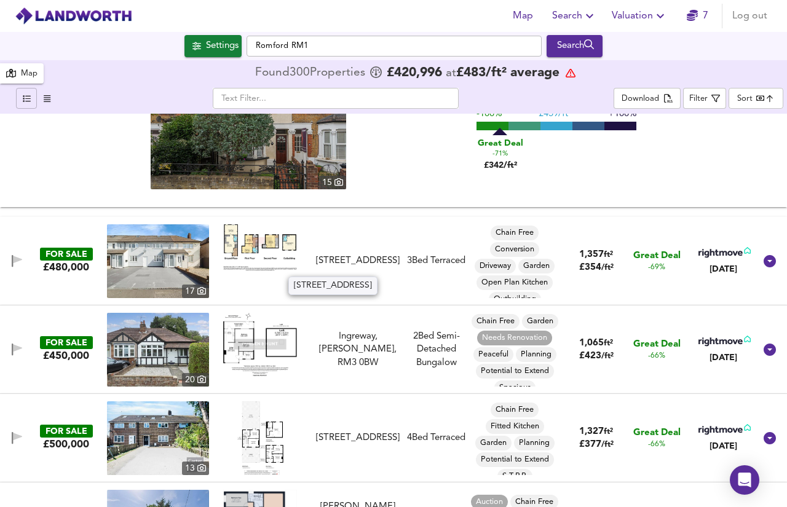
scroll to position [4830, 0]
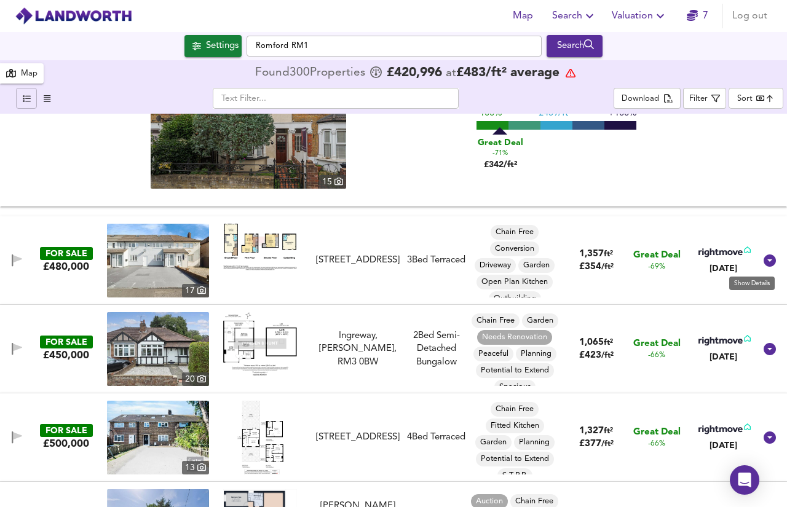
click at [764, 259] on icon at bounding box center [770, 261] width 12 height 12
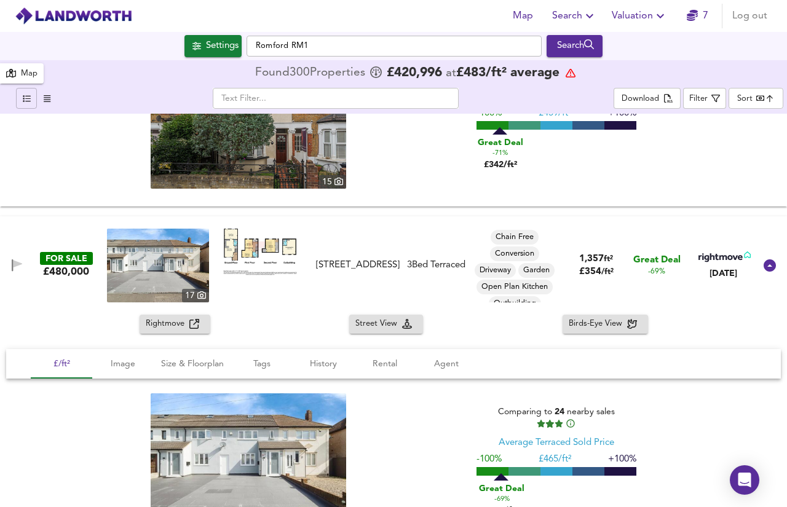
click at [192, 325] on icon "button" at bounding box center [194, 324] width 10 height 10
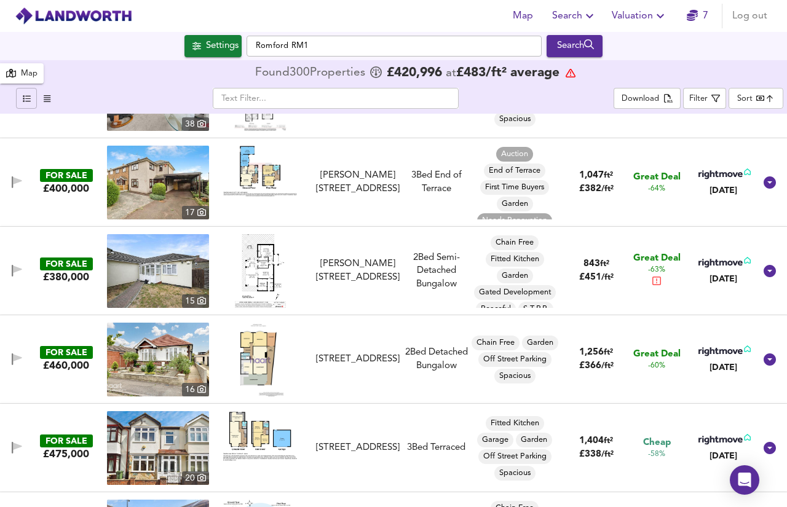
scroll to position [5744, 0]
